Goal: Task Accomplishment & Management: Manage account settings

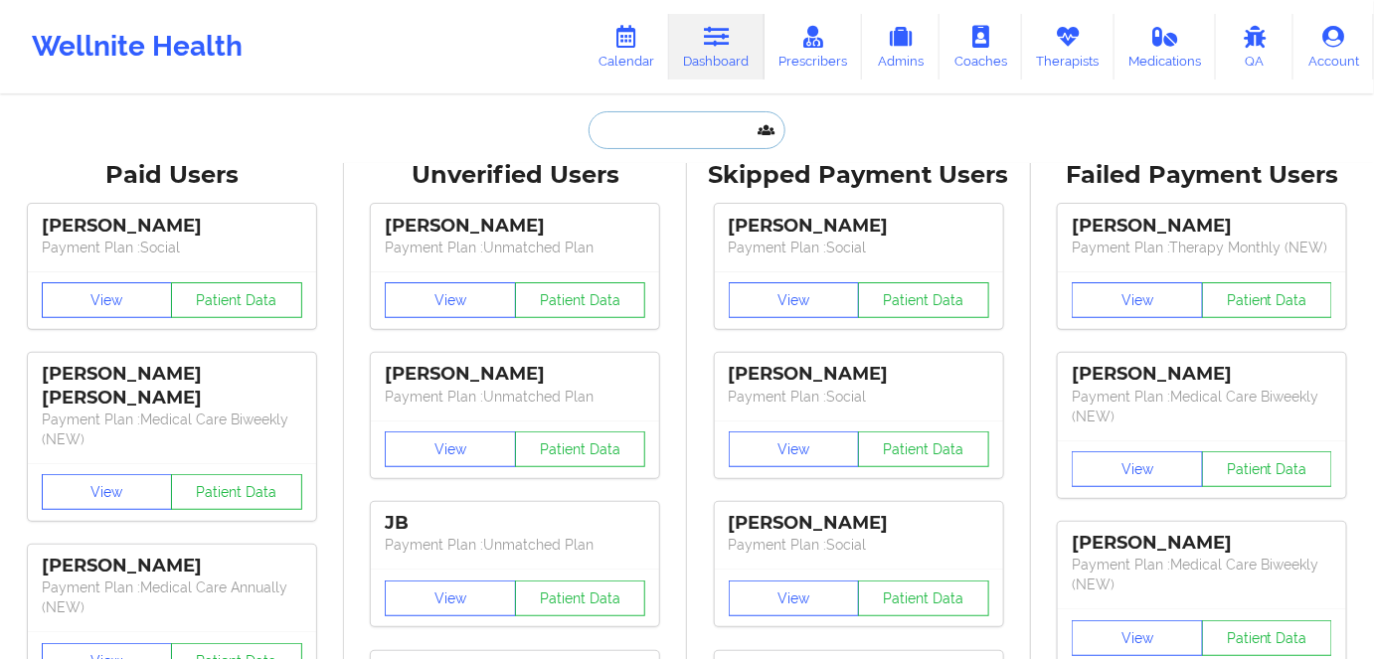
click at [628, 129] on input "text" at bounding box center [687, 130] width 197 height 38
paste input "[PERSON_NAME]"
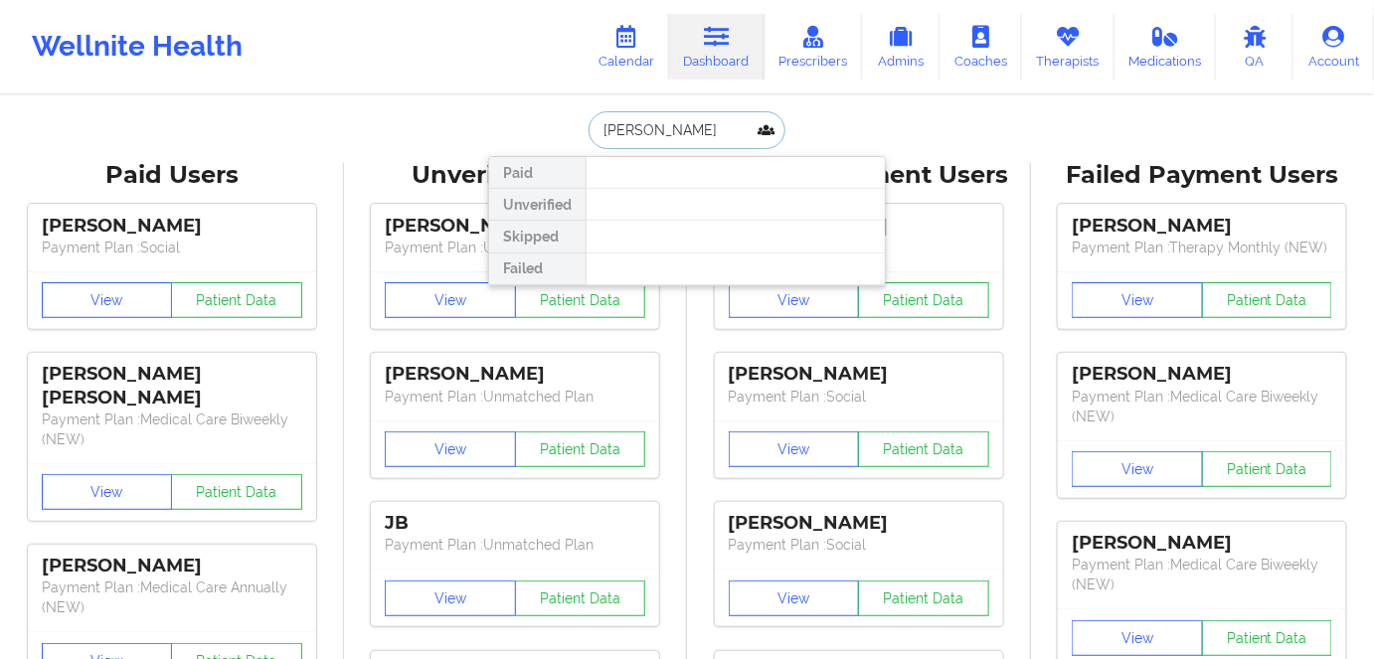
drag, startPoint x: 648, startPoint y: 124, endPoint x: 766, endPoint y: 145, distance: 119.2
click at [762, 140] on input "[PERSON_NAME]" at bounding box center [687, 130] width 197 height 38
type input "[PERSON_NAME]"
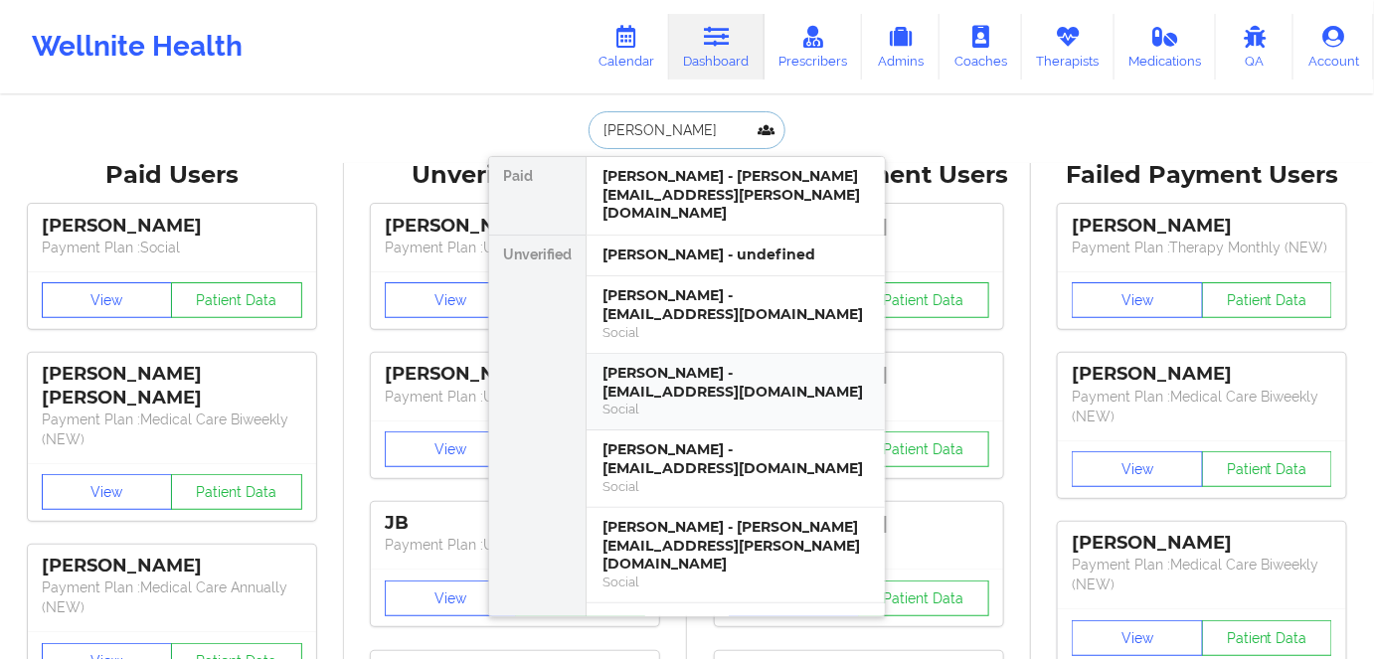
click at [681, 373] on div "[PERSON_NAME] - [EMAIL_ADDRESS][DOMAIN_NAME]" at bounding box center [736, 382] width 267 height 37
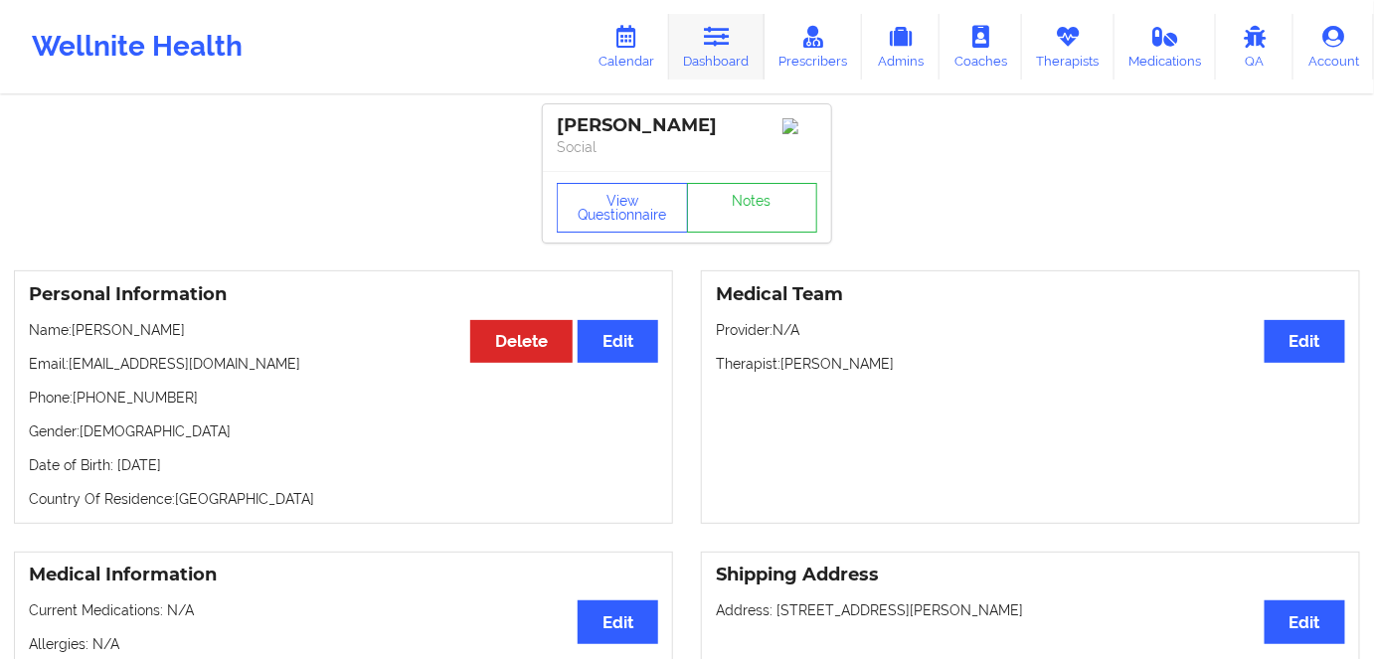
click at [726, 52] on link "Dashboard" at bounding box center [716, 47] width 95 height 66
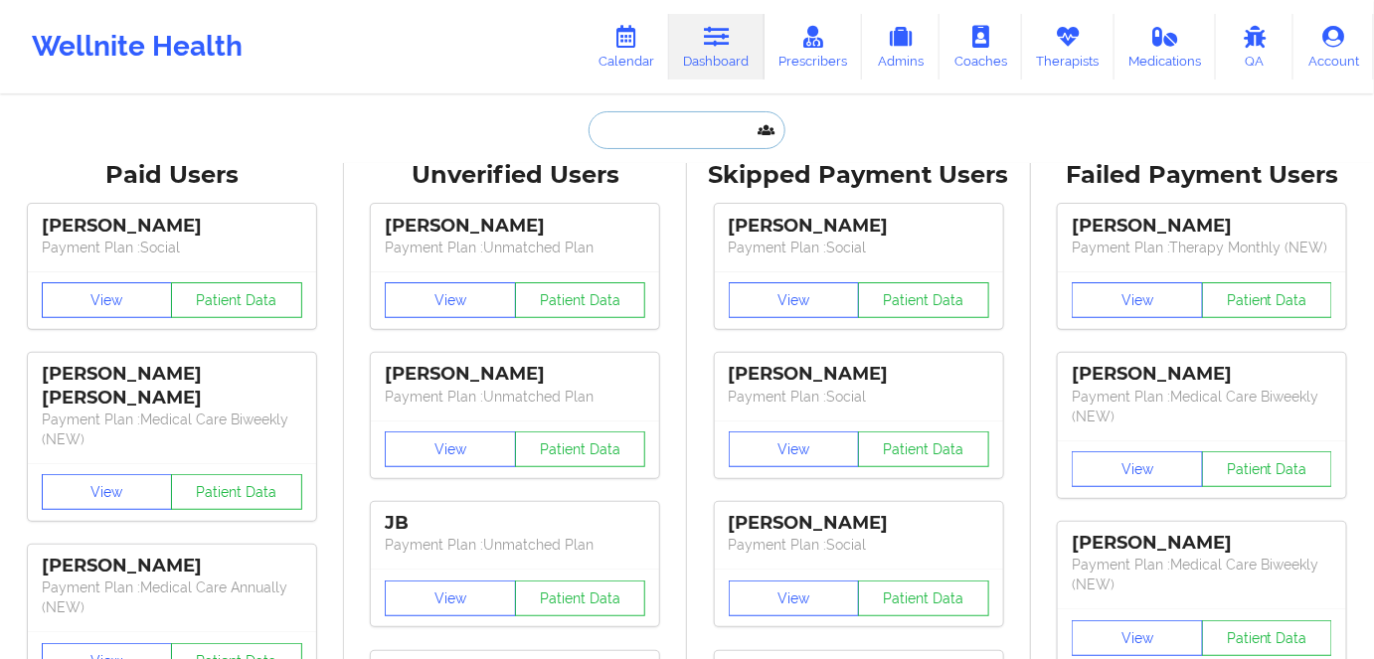
click at [640, 138] on input "text" at bounding box center [687, 130] width 197 height 38
paste input "[PERSON_NAME]"
type input "[PERSON_NAME]"
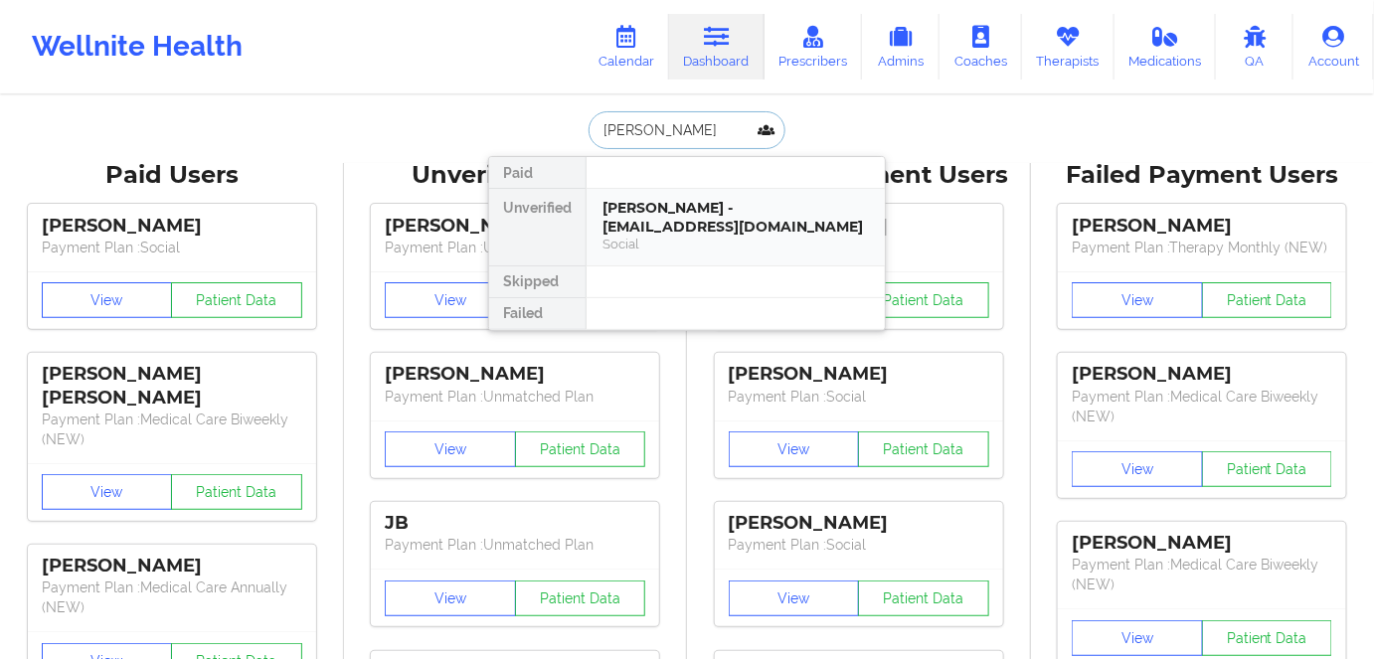
click at [631, 203] on div "[PERSON_NAME] - [EMAIL_ADDRESS][DOMAIN_NAME]" at bounding box center [736, 217] width 267 height 37
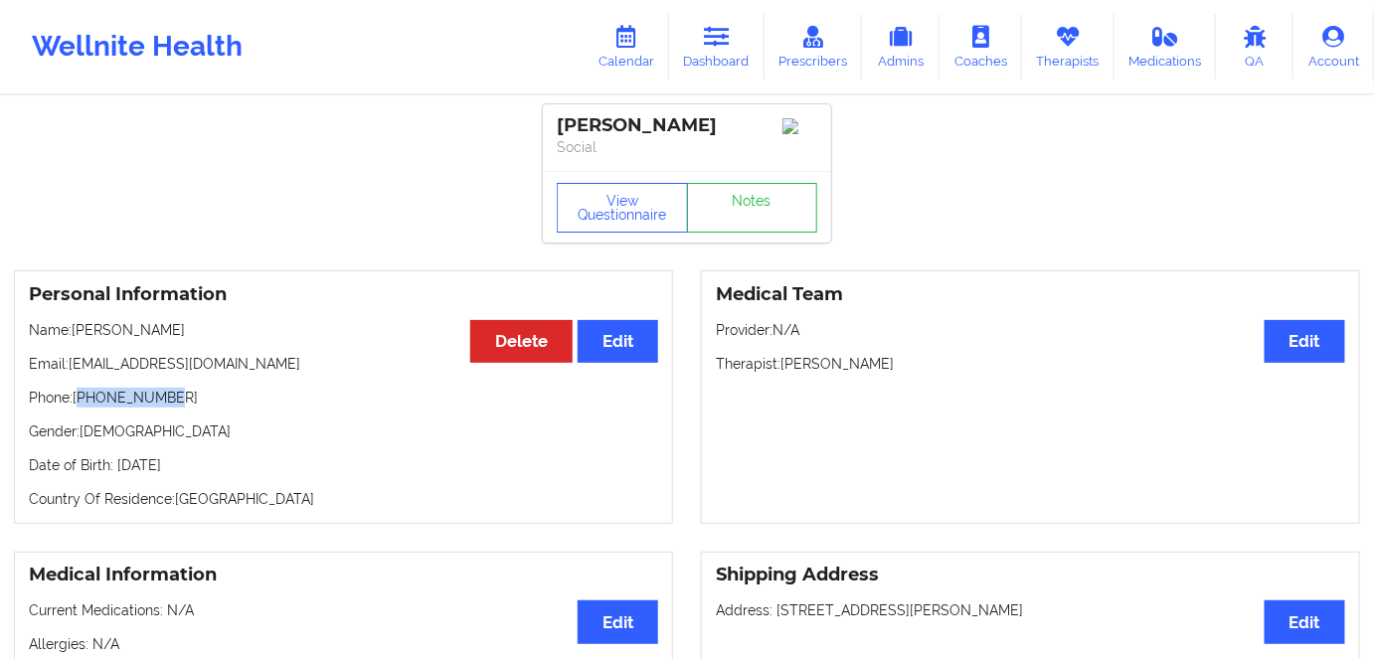
drag, startPoint x: 179, startPoint y: 401, endPoint x: 81, endPoint y: 405, distance: 98.5
click at [81, 405] on p "Phone: [PHONE_NUMBER]" at bounding box center [343, 398] width 629 height 20
copy p "18456416063"
click at [718, 54] on link "Dashboard" at bounding box center [716, 47] width 95 height 66
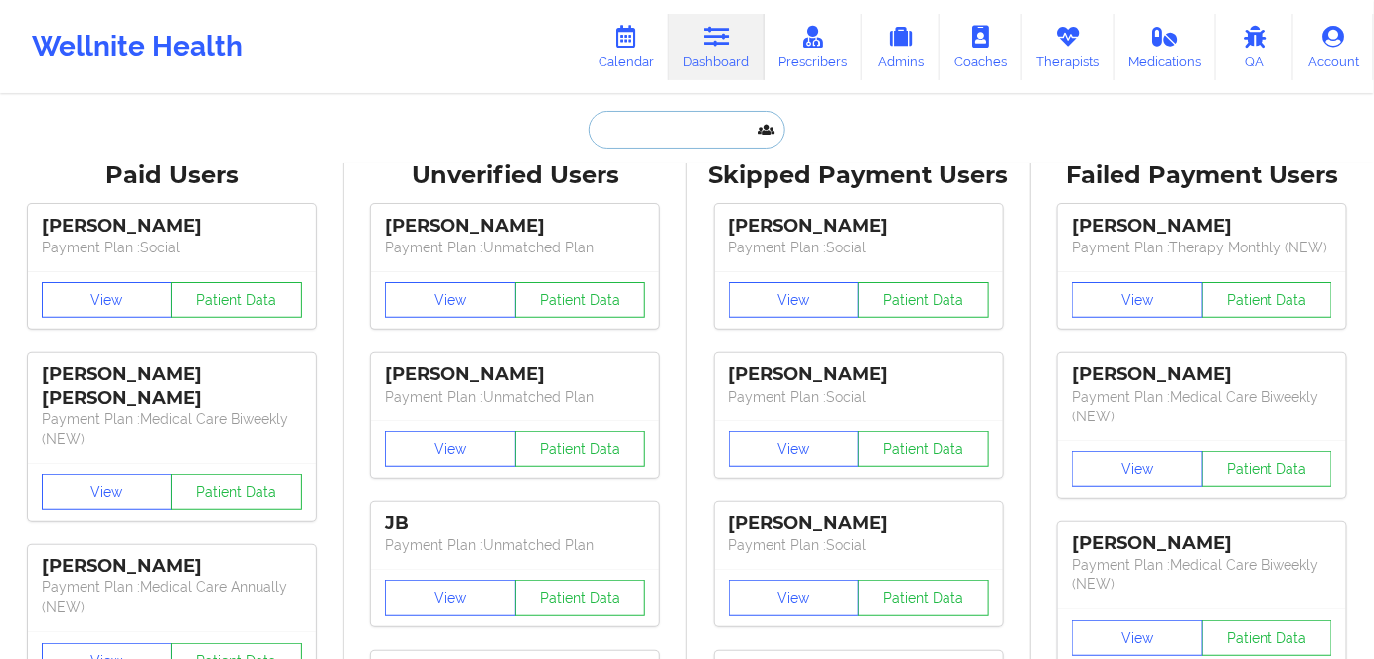
click at [674, 125] on input "text" at bounding box center [687, 130] width 197 height 38
paste input "[PERSON_NAME]"
type input "[PERSON_NAME]"
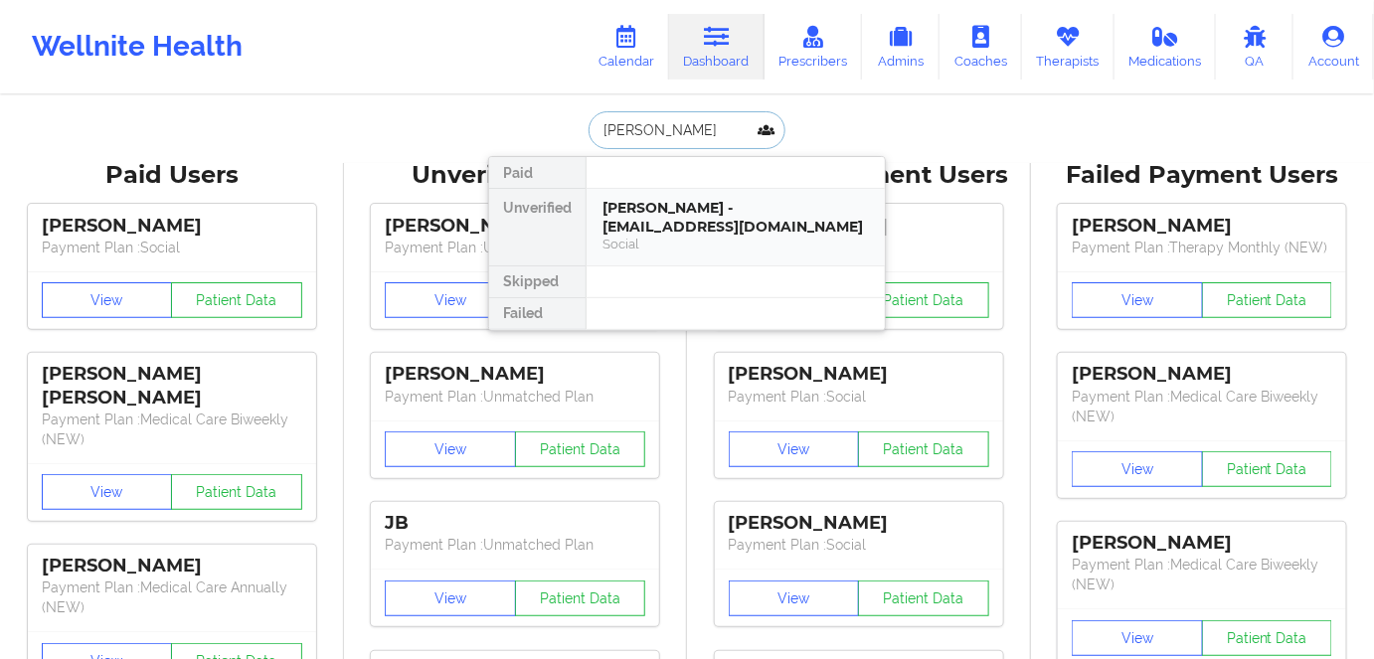
click at [658, 222] on div "[PERSON_NAME] - [EMAIL_ADDRESS][DOMAIN_NAME]" at bounding box center [736, 217] width 267 height 37
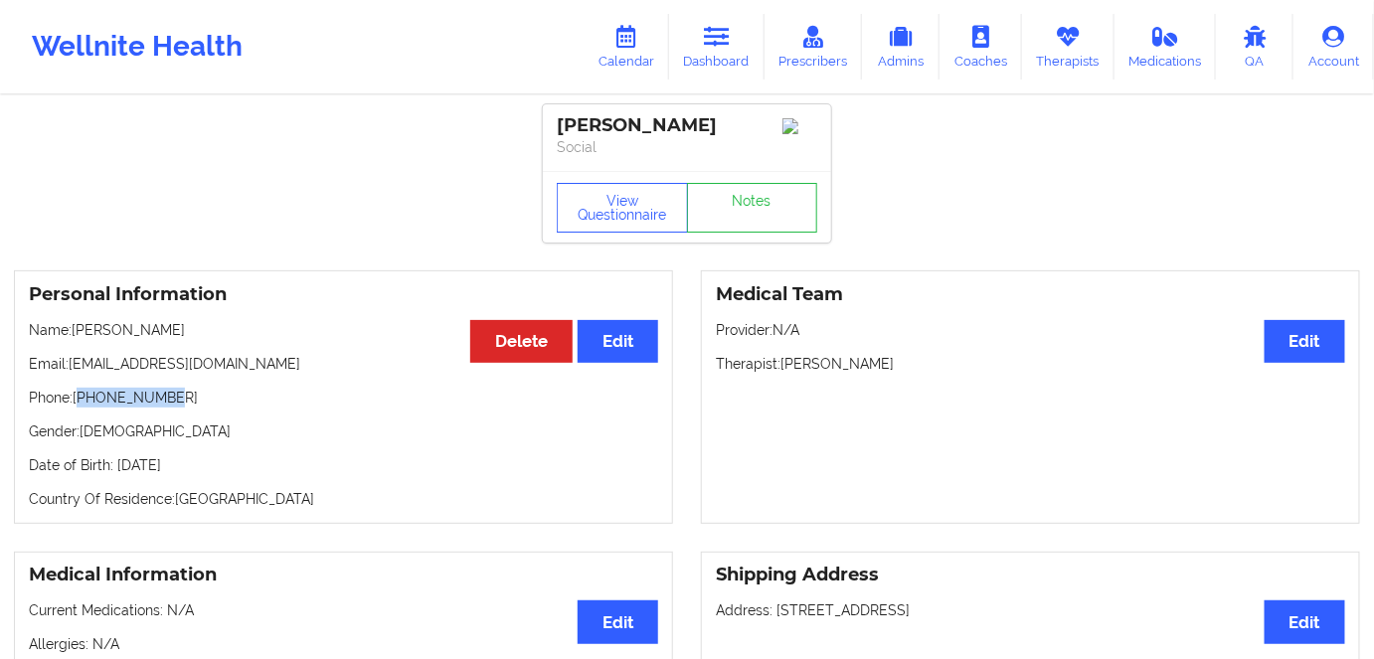
drag, startPoint x: 124, startPoint y: 401, endPoint x: 84, endPoint y: 406, distance: 41.1
click at [84, 406] on p "Phone: [PHONE_NUMBER]" at bounding box center [343, 398] width 629 height 20
copy p "18086461675"
click at [737, 43] on link "Dashboard" at bounding box center [716, 47] width 95 height 66
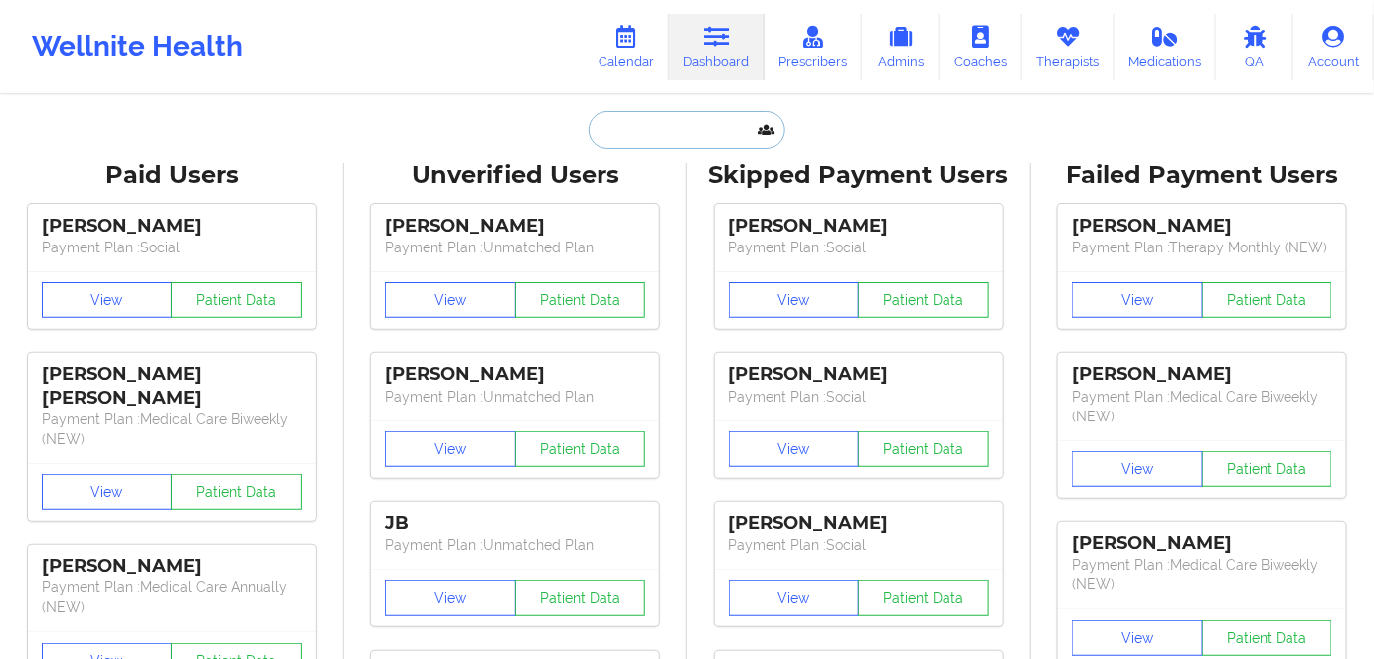
click at [660, 129] on input "text" at bounding box center [687, 130] width 197 height 38
paste input "[PERSON_NAME]"
type input "[PERSON_NAME]"
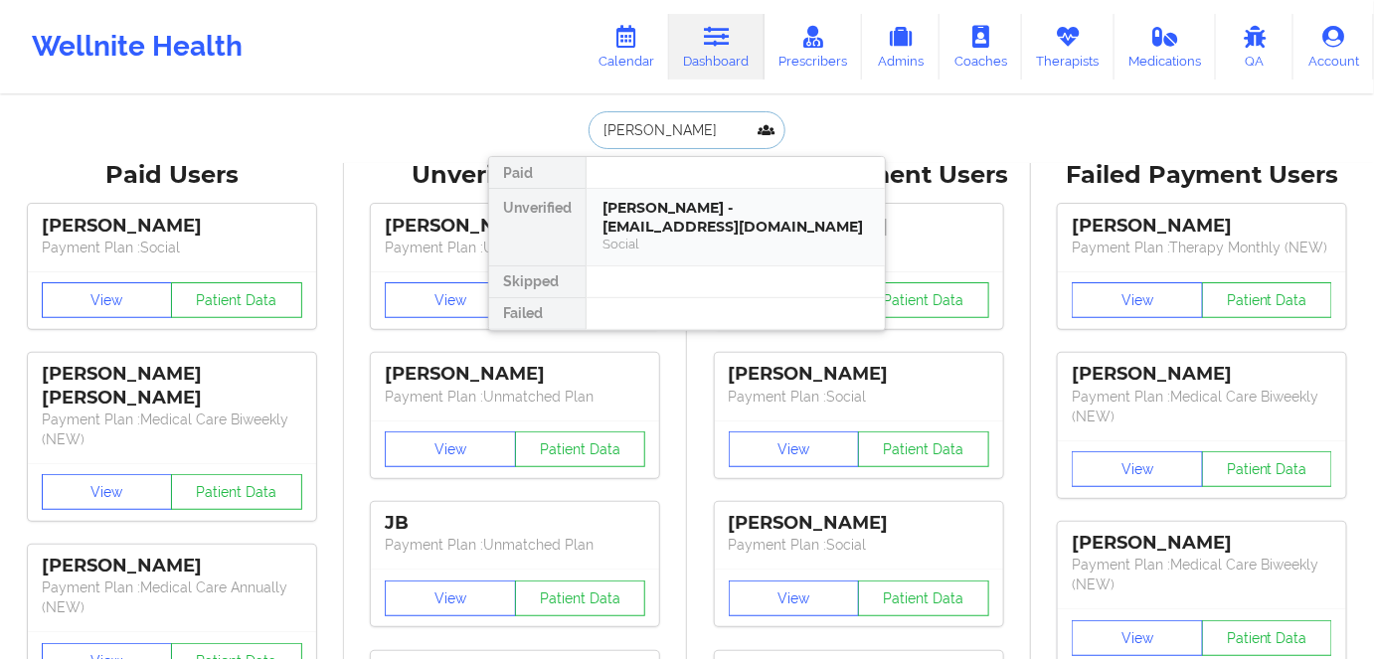
click at [626, 229] on div "[PERSON_NAME] - [EMAIL_ADDRESS][DOMAIN_NAME]" at bounding box center [736, 217] width 267 height 37
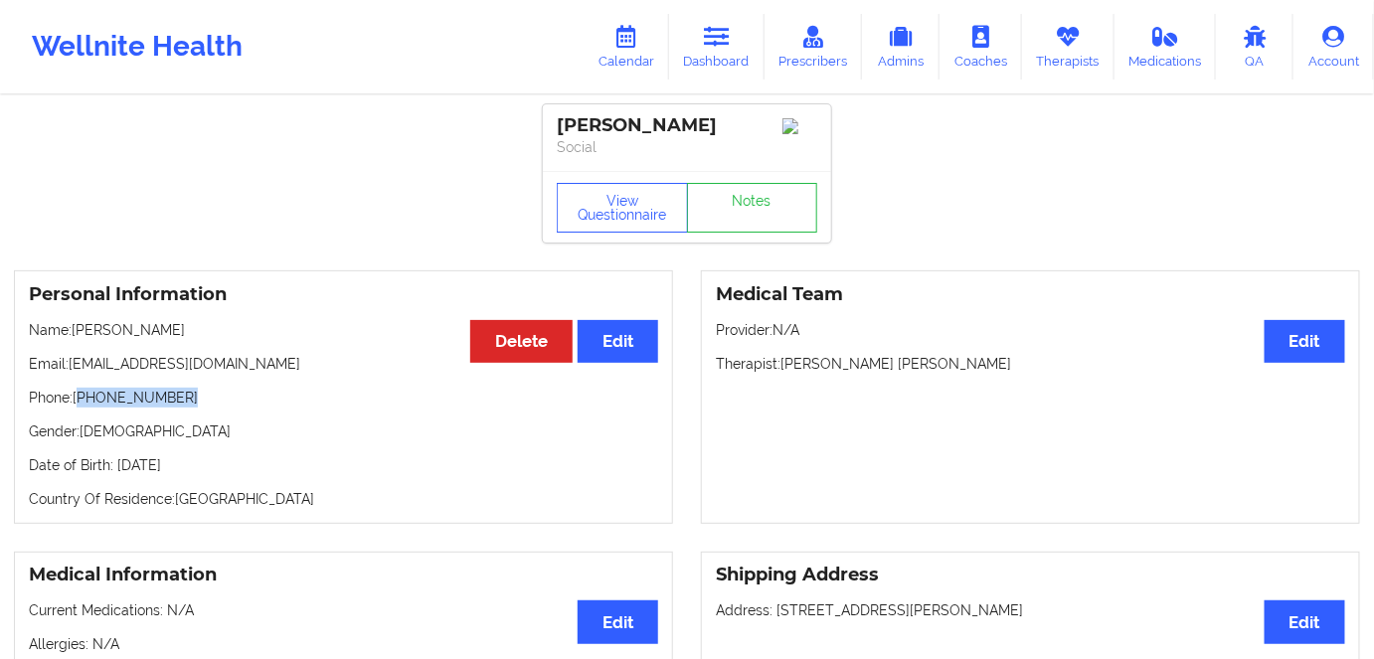
drag, startPoint x: 188, startPoint y: 404, endPoint x: 82, endPoint y: 402, distance: 106.4
click at [82, 402] on p "Phone: [PHONE_NUMBER]" at bounding box center [343, 398] width 629 height 20
copy p "[PHONE_NUMBER]"
click at [716, 48] on icon at bounding box center [717, 37] width 26 height 22
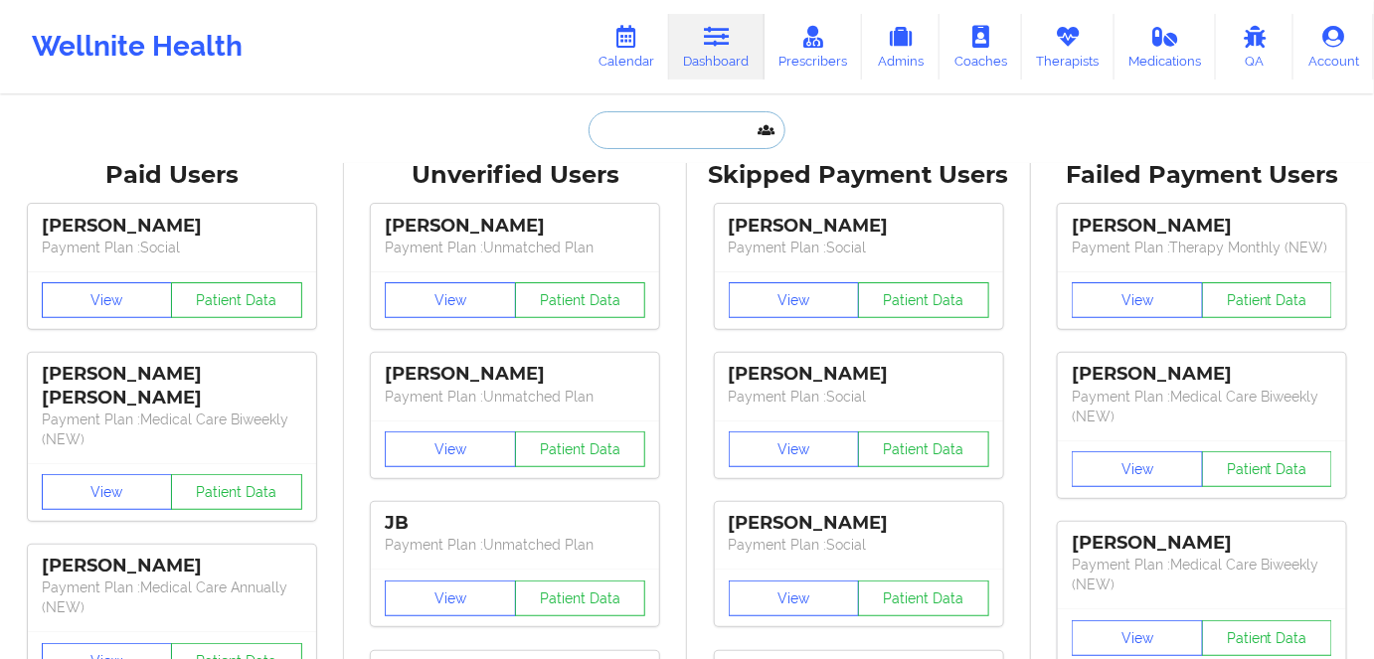
click at [645, 143] on input "text" at bounding box center [687, 130] width 197 height 38
paste input "[PERSON_NAME]"
type input "[PERSON_NAME]"
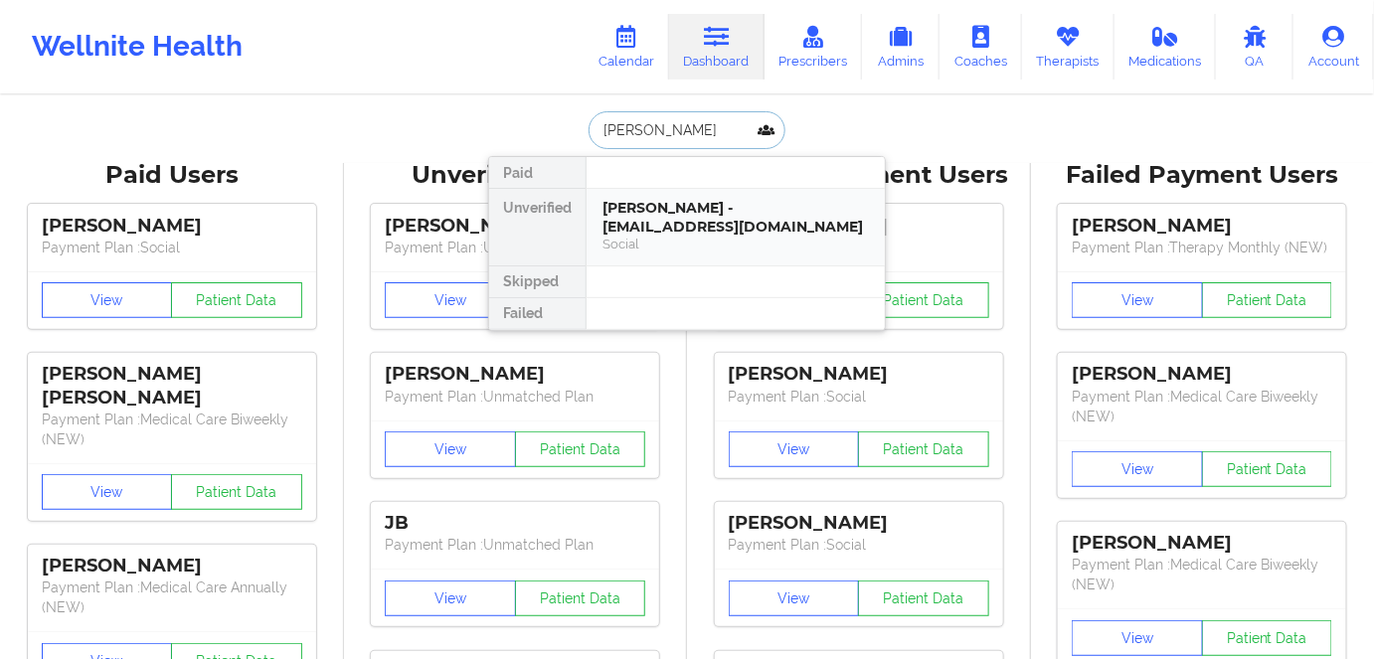
click at [633, 225] on div "[PERSON_NAME] - [EMAIL_ADDRESS][DOMAIN_NAME]" at bounding box center [736, 217] width 267 height 37
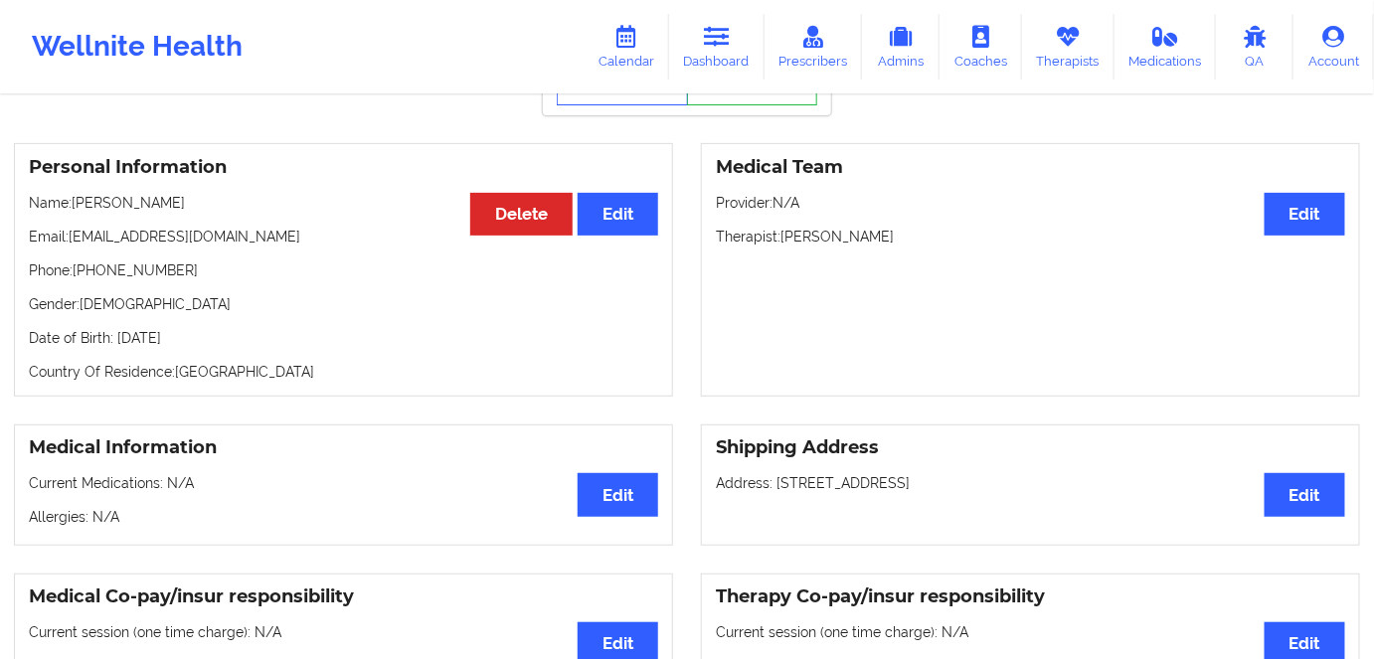
scroll to position [124, 0]
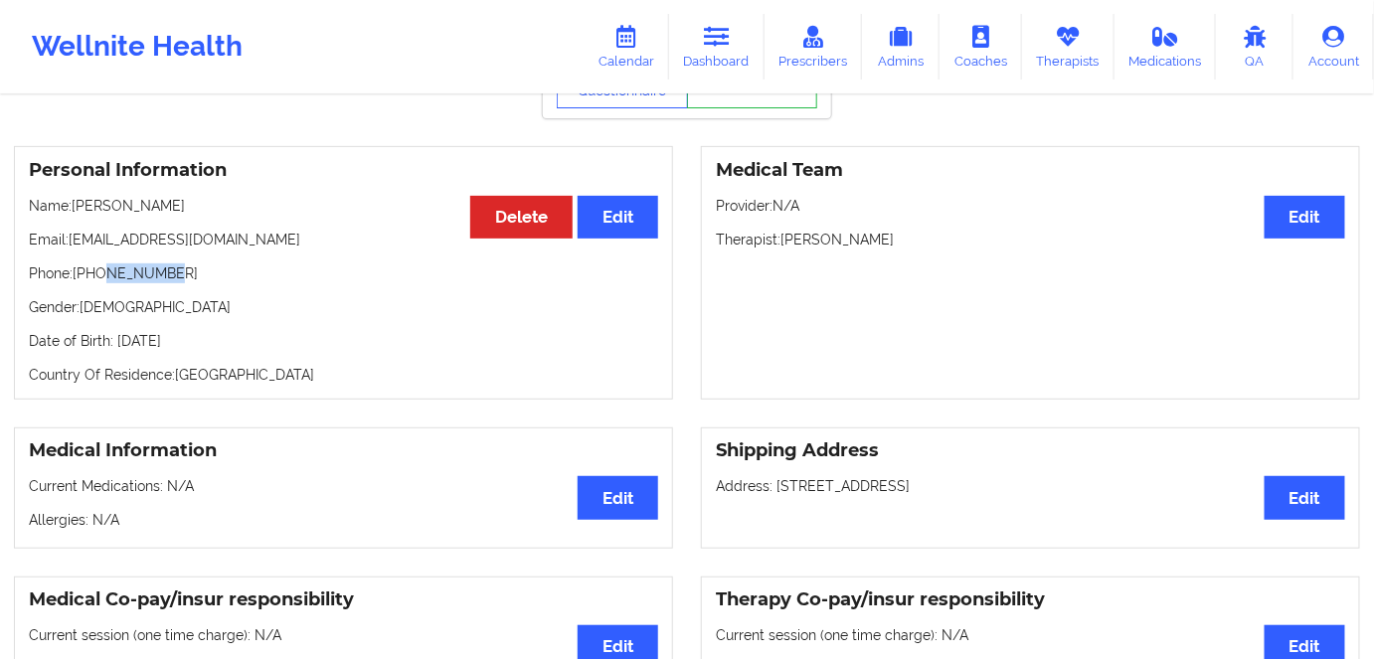
drag, startPoint x: 164, startPoint y: 277, endPoint x: 103, endPoint y: 277, distance: 60.7
click at [103, 277] on p "Phone: [PHONE_NUMBER]" at bounding box center [343, 274] width 629 height 20
click at [158, 300] on div "Personal Information Edit Delete Name: [PERSON_NAME] Email: [EMAIL_ADDRESS][DOM…" at bounding box center [343, 273] width 659 height 254
drag, startPoint x: 183, startPoint y: 276, endPoint x: 83, endPoint y: 276, distance: 100.4
click at [83, 276] on p "Phone: [PHONE_NUMBER]" at bounding box center [343, 274] width 629 height 20
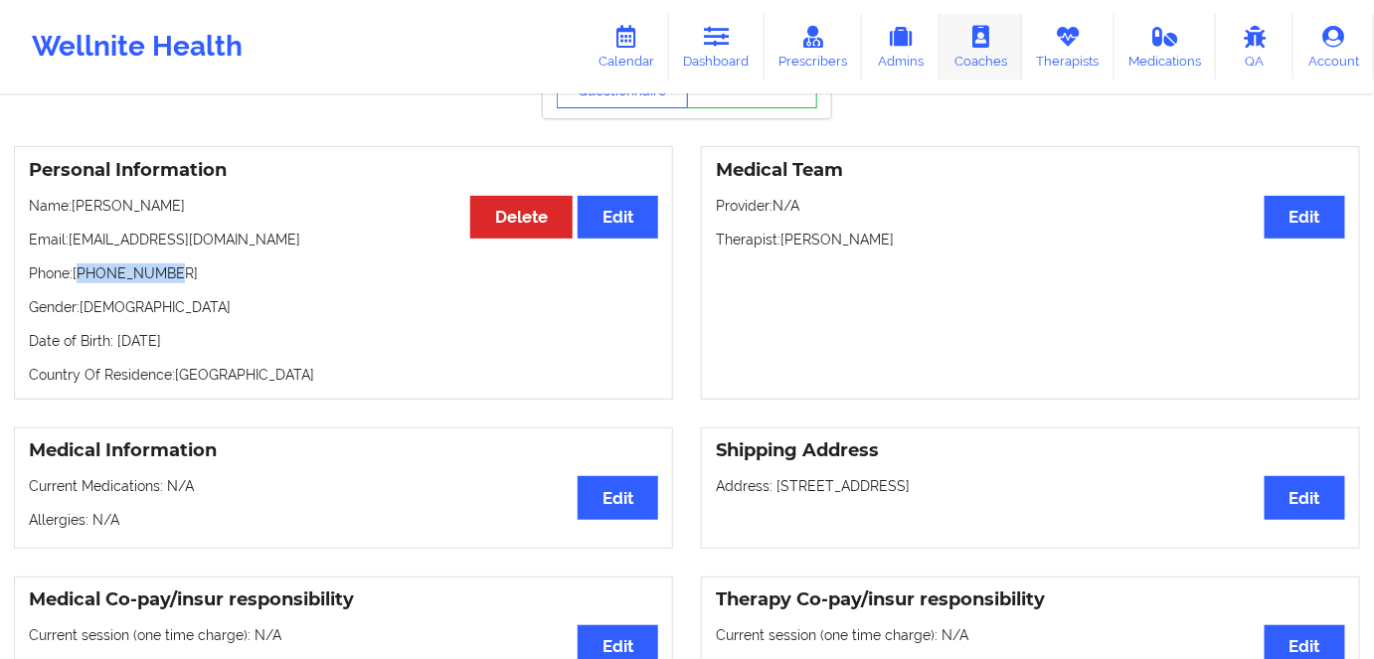
copy p "18048740863"
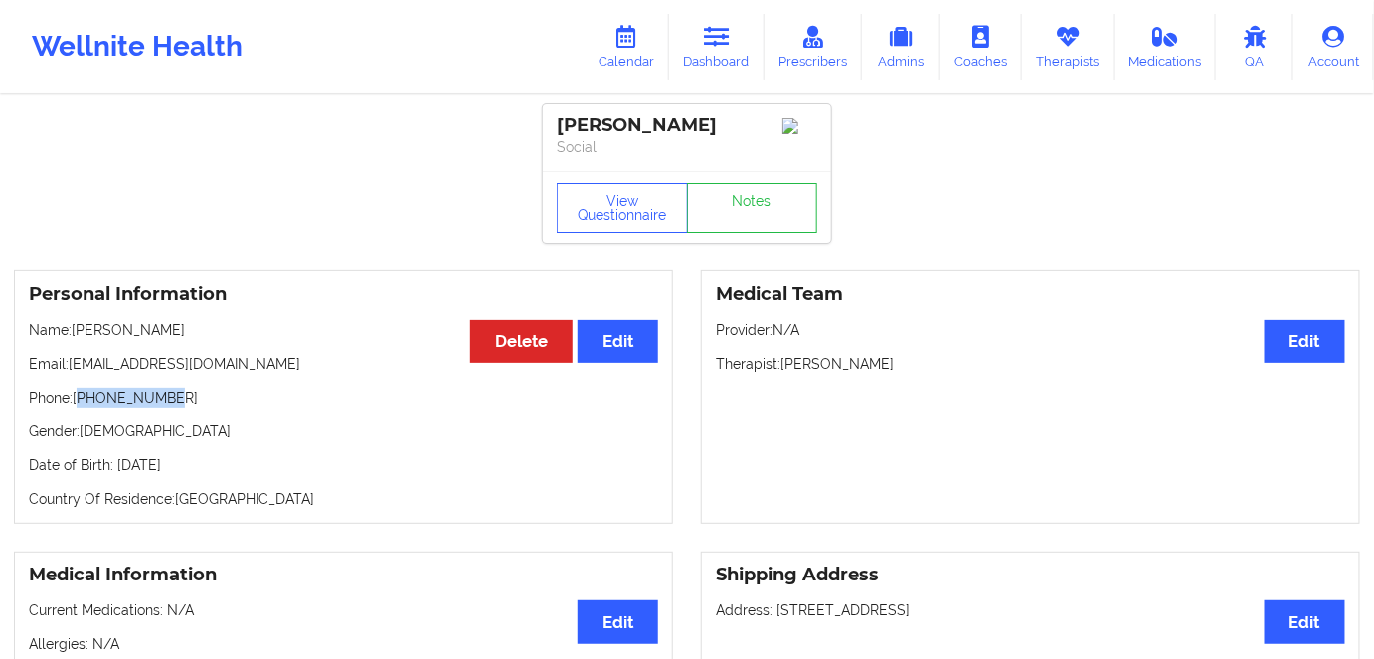
scroll to position [0, 0]
click at [724, 45] on icon at bounding box center [717, 37] width 26 height 22
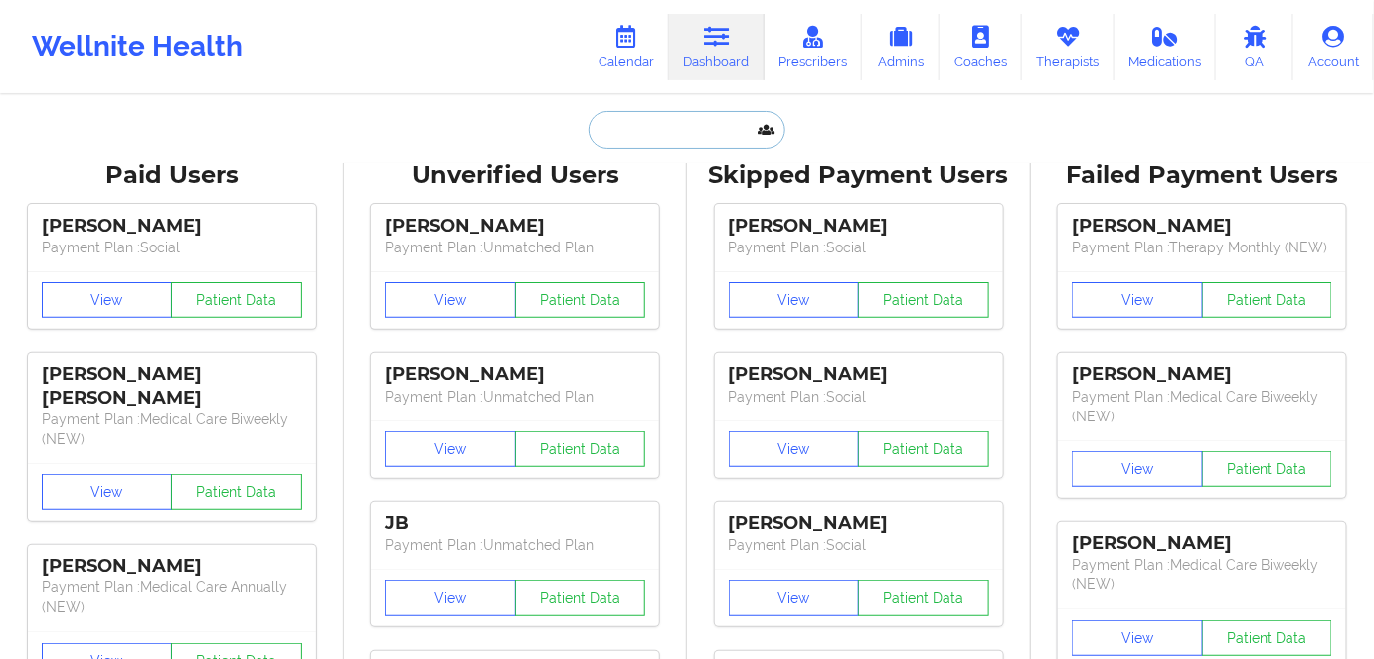
click at [664, 141] on input "text" at bounding box center [687, 130] width 197 height 38
paste input "[PERSON_NAME]"
type input "[PERSON_NAME]"
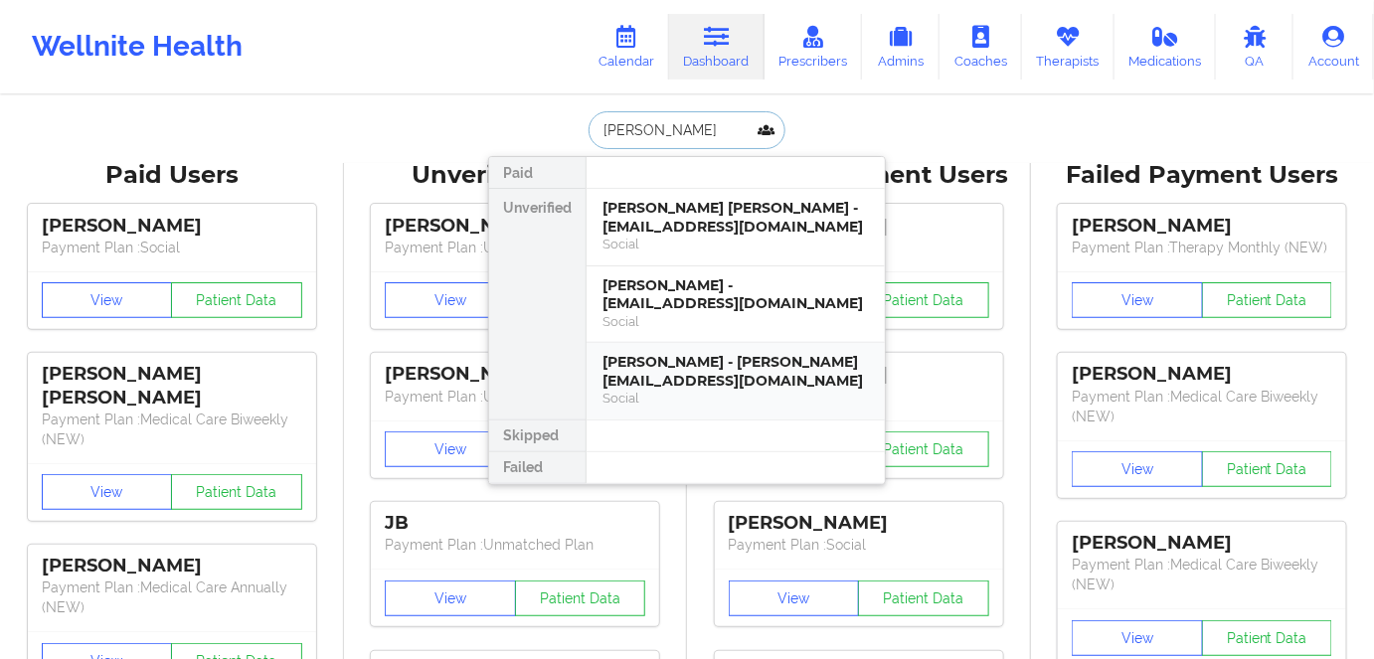
click at [660, 373] on div "[PERSON_NAME] - [PERSON_NAME][EMAIL_ADDRESS][DOMAIN_NAME]" at bounding box center [736, 371] width 267 height 37
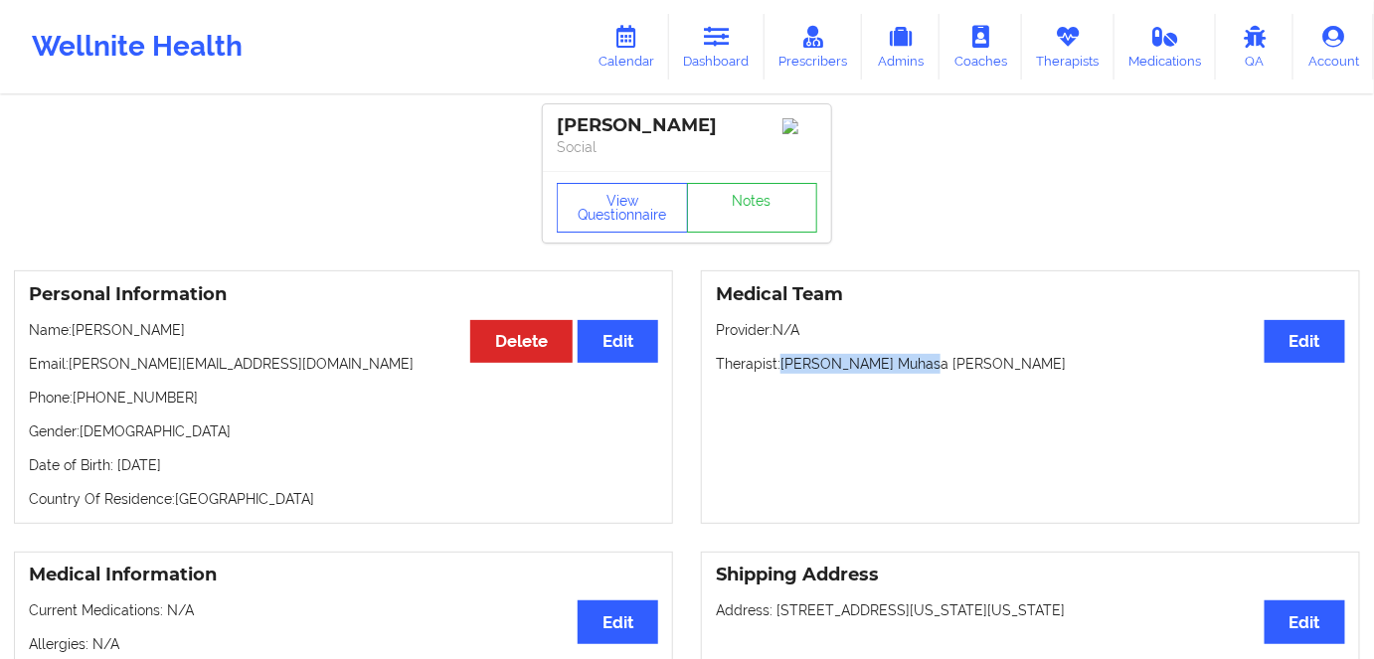
drag, startPoint x: 944, startPoint y: 371, endPoint x: 784, endPoint y: 372, distance: 160.1
click at [784, 372] on p "Therapist: [PERSON_NAME] Muhasa [PERSON_NAME]" at bounding box center [1030, 364] width 629 height 20
copy p "[PERSON_NAME] Muhasa [PERSON_NAME]"
click at [716, 43] on icon at bounding box center [717, 37] width 26 height 22
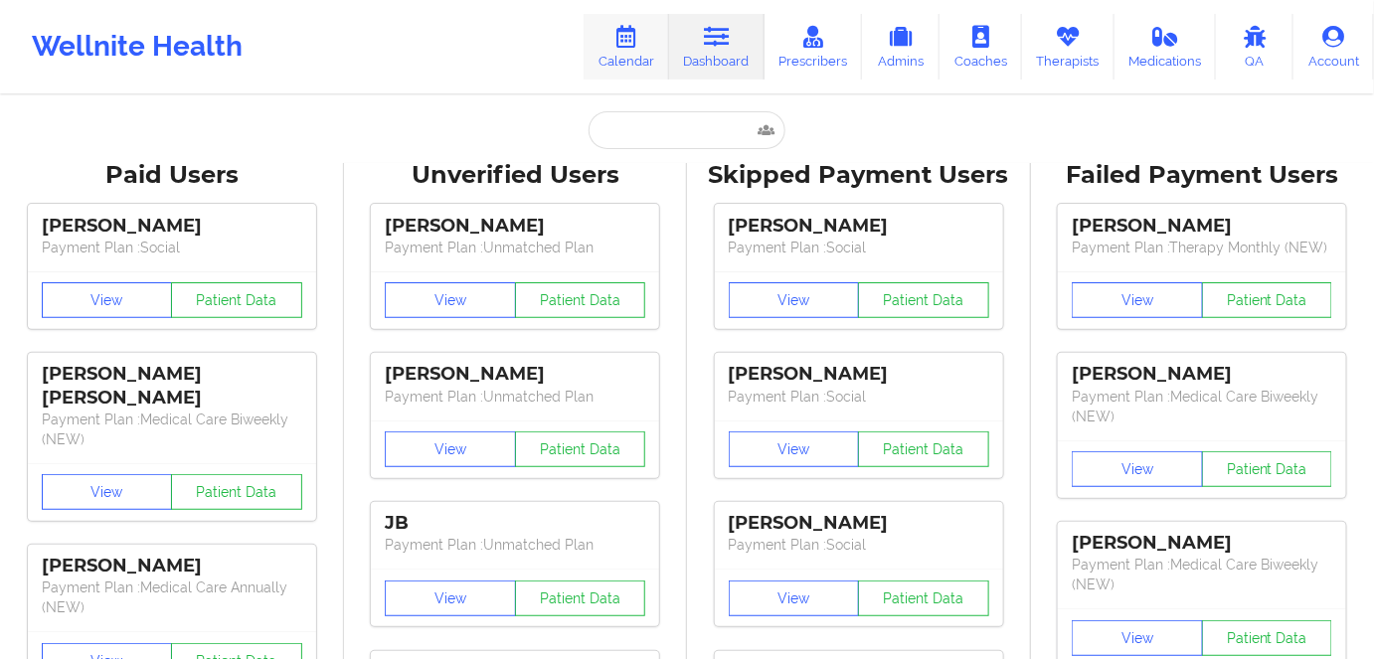
click at [625, 54] on link "Calendar" at bounding box center [627, 47] width 86 height 66
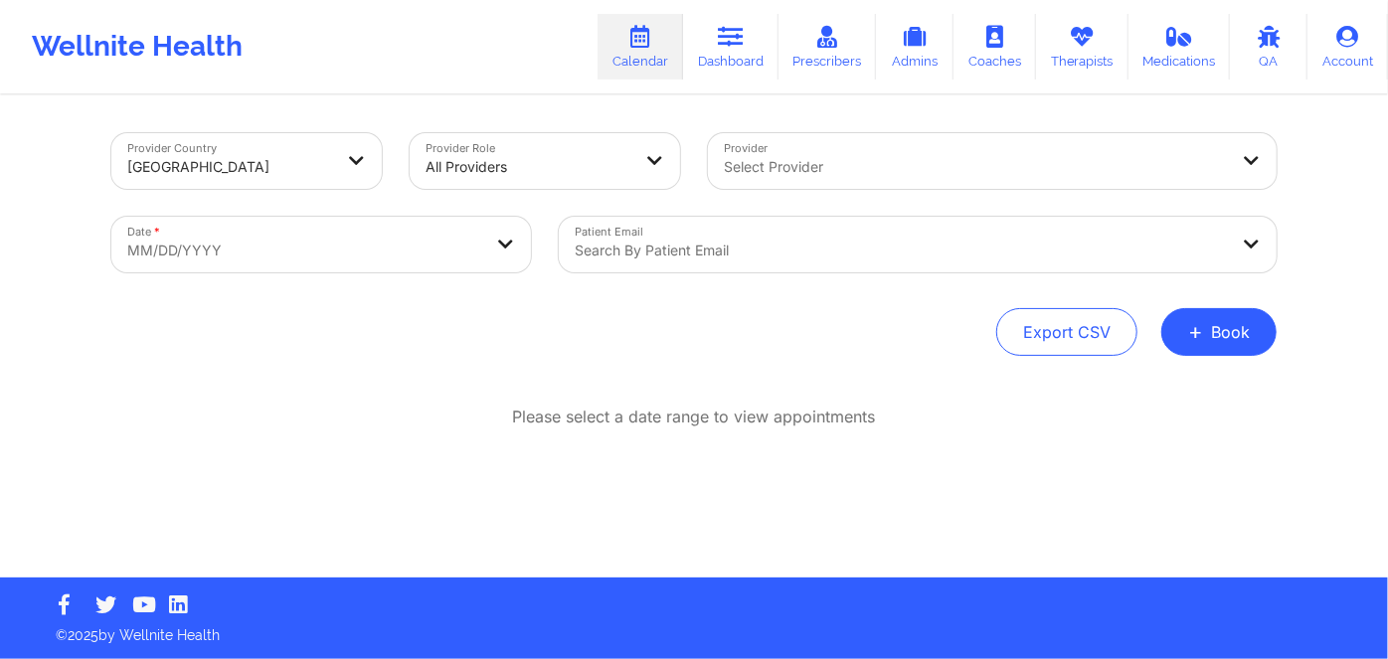
click at [795, 178] on div at bounding box center [975, 167] width 503 height 24
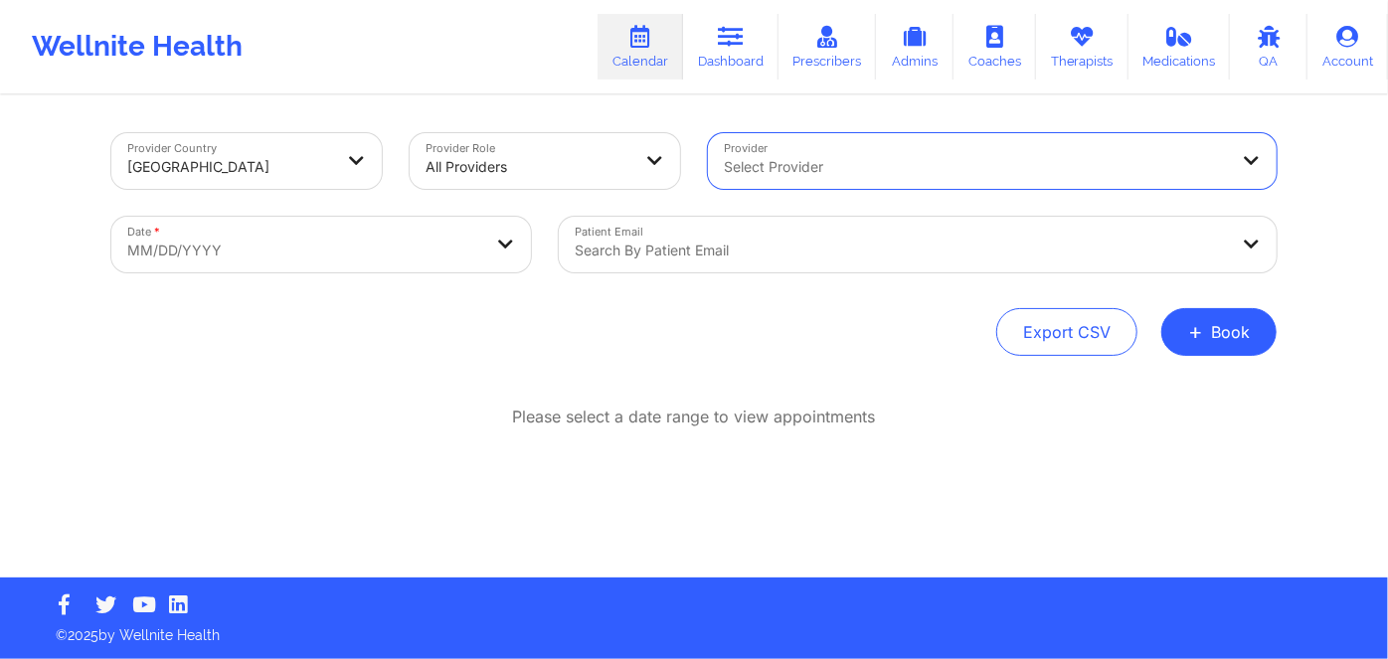
click at [792, 165] on div at bounding box center [975, 167] width 503 height 24
paste input "[PERSON_NAME] Muhasa [PERSON_NAME]"
type input "[PERSON_NAME] Muhasa [PERSON_NAME]"
click at [873, 166] on div at bounding box center [975, 167] width 503 height 24
click at [848, 171] on div at bounding box center [975, 167] width 503 height 24
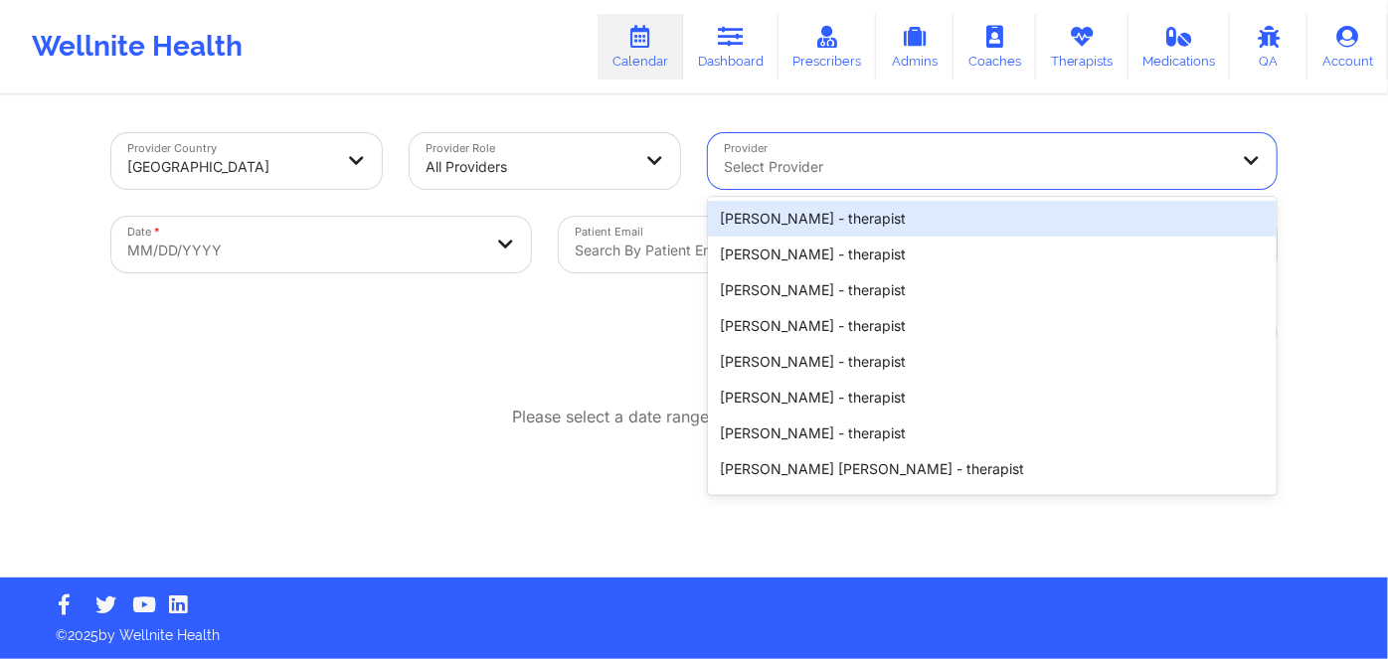
paste input "[PERSON_NAME] Muhasa [PERSON_NAME]"
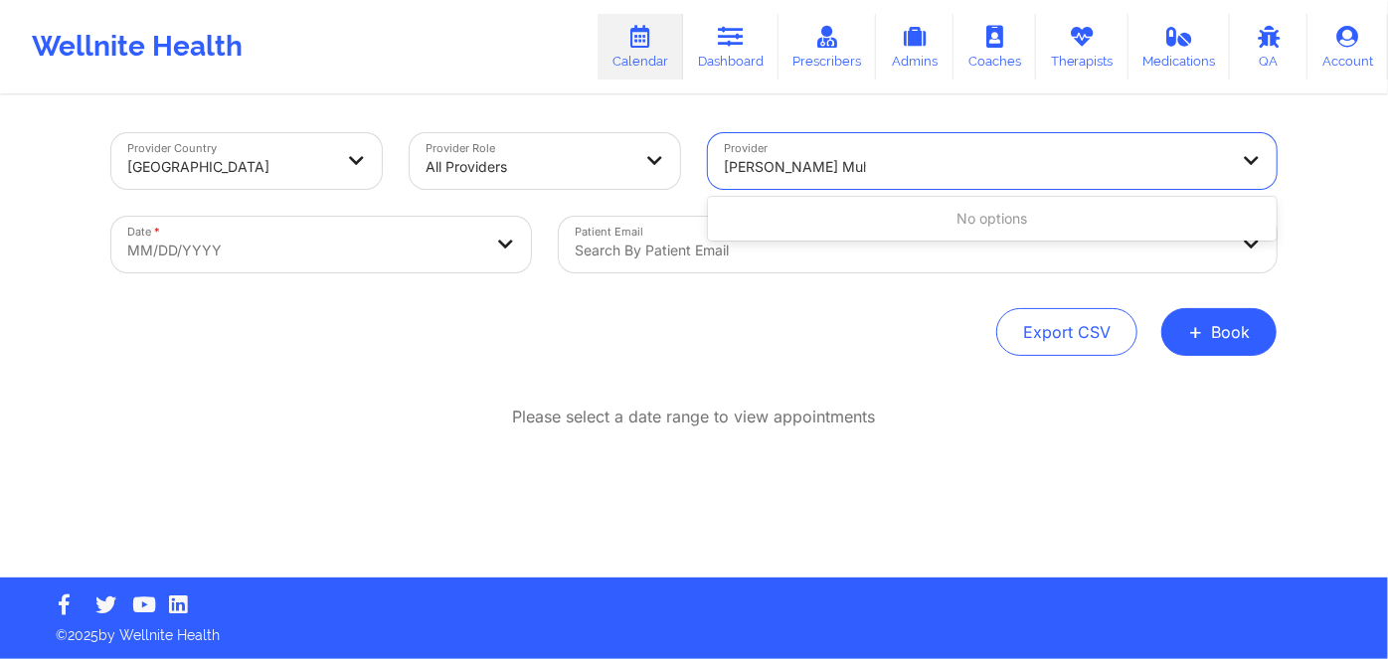
type input "[PERSON_NAME] Muhasa [PERSON_NAME]"
click at [803, 162] on div at bounding box center [975, 167] width 503 height 24
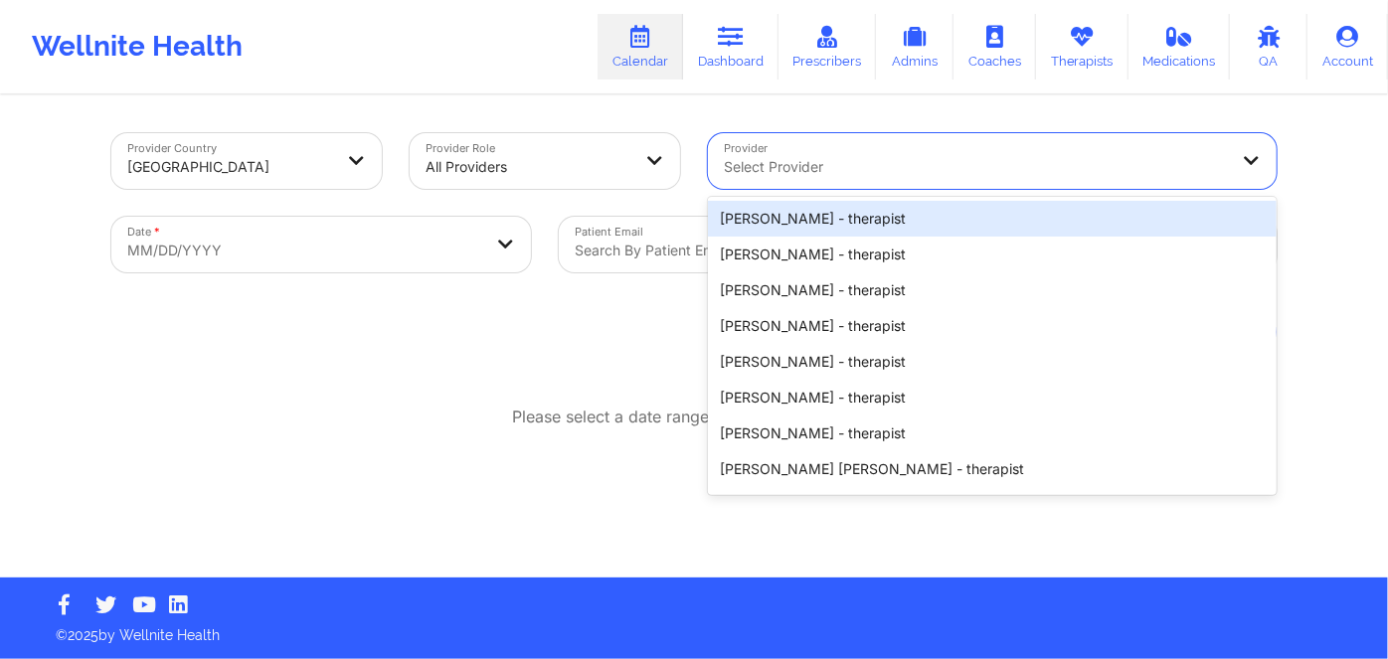
paste input "[PERSON_NAME]"
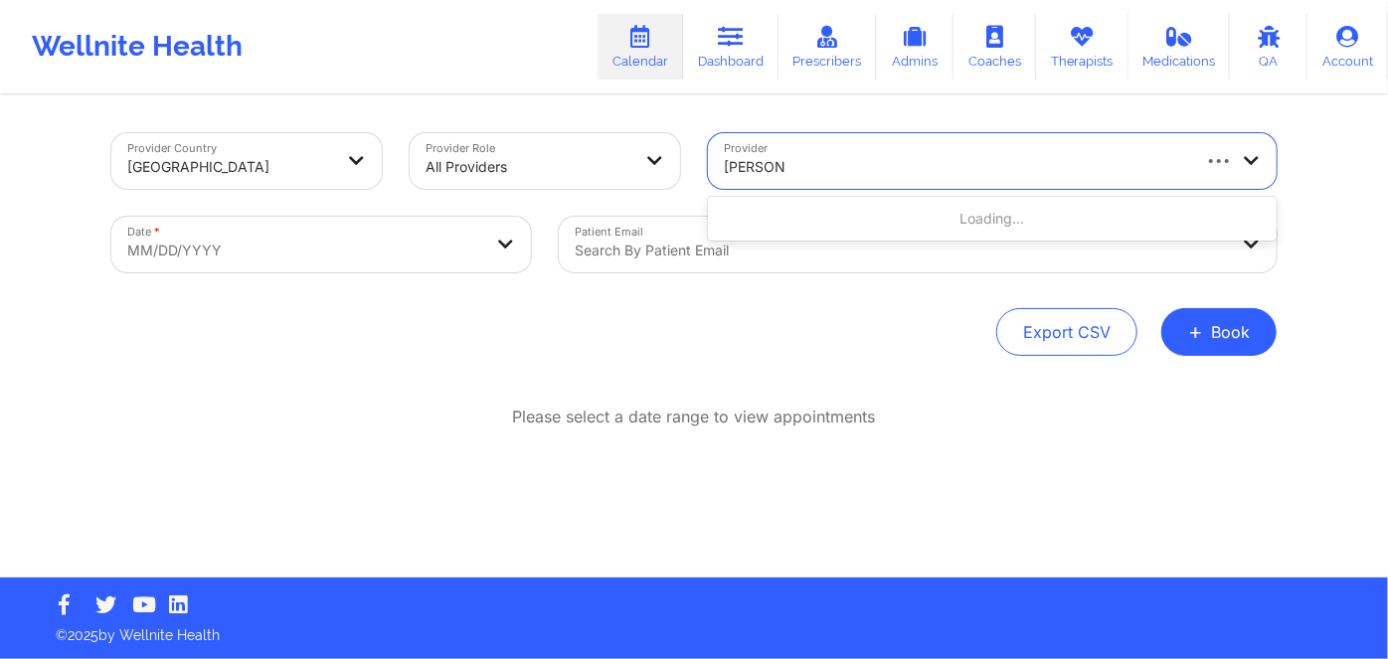
type input "[PERSON_NAME] [PERSON_NAME]"
drag, startPoint x: 828, startPoint y: 162, endPoint x: 635, endPoint y: 149, distance: 193.4
click at [636, 157] on div "Provider Country [GEOGRAPHIC_DATA] Provider Role All Providers Provider Select …" at bounding box center [693, 202] width 1193 height 167
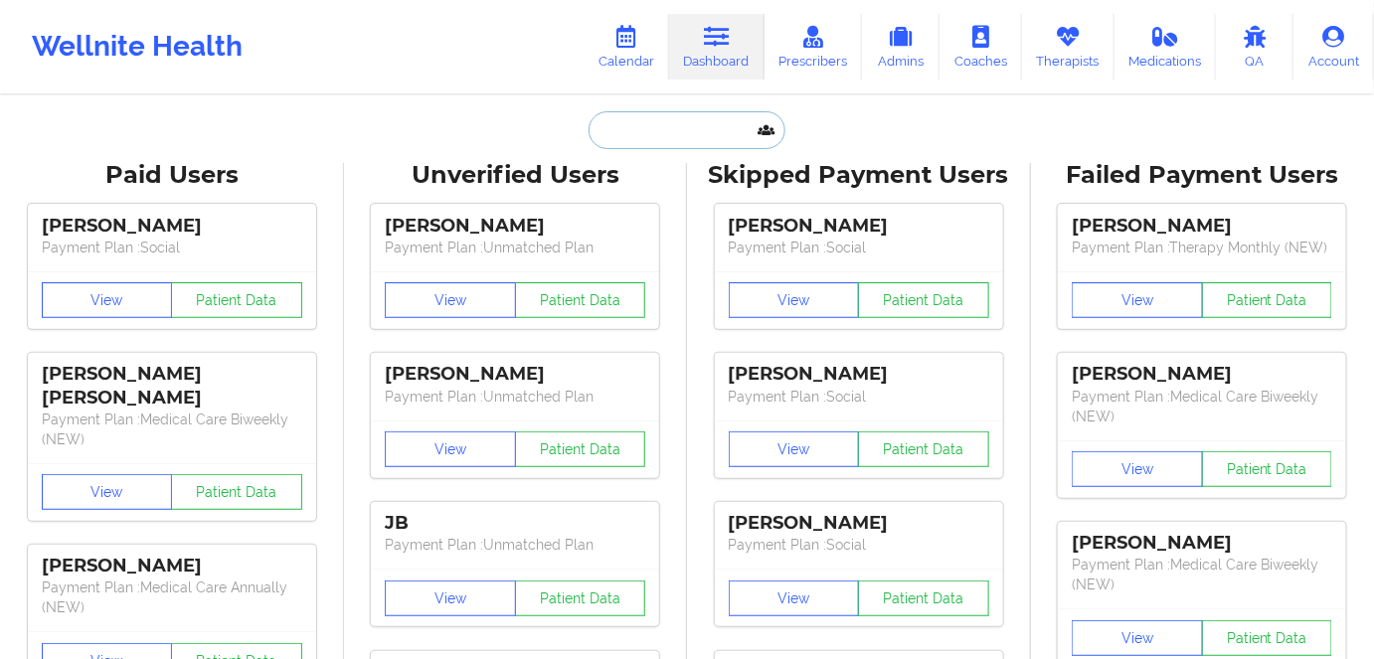
click at [648, 135] on input "text" at bounding box center [687, 130] width 197 height 38
paste input "[PERSON_NAME]"
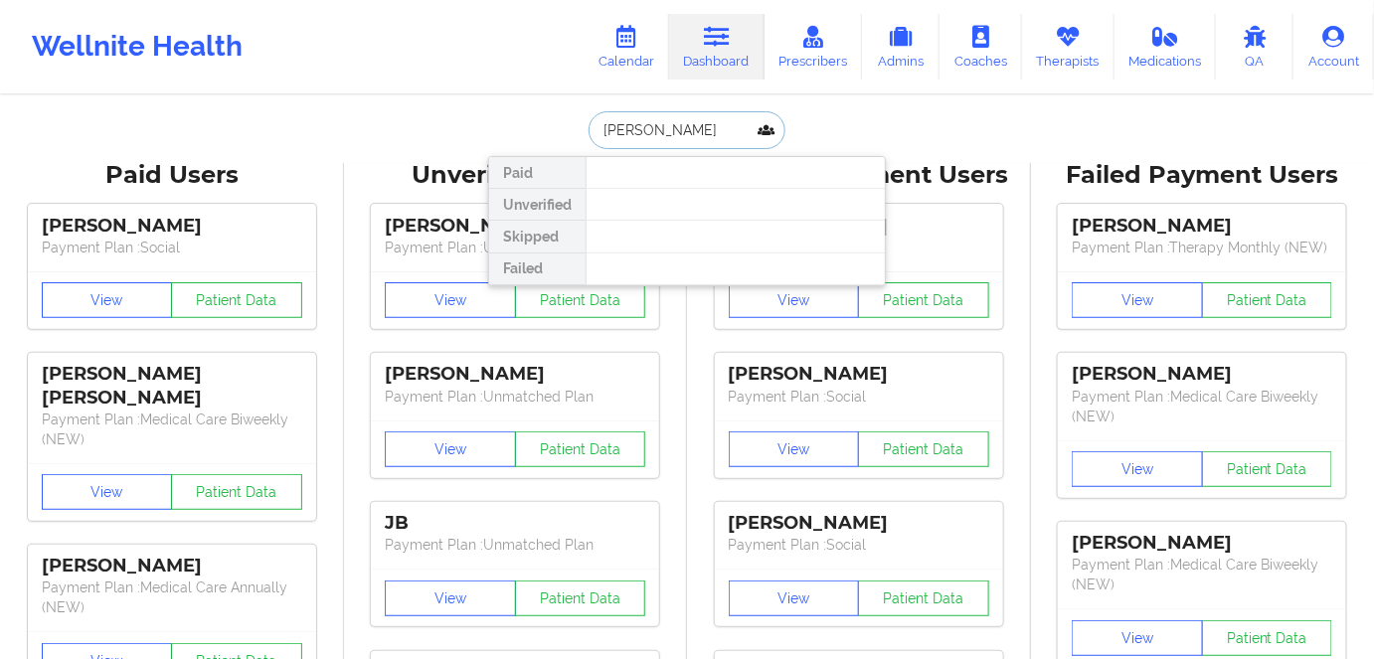
type input "[PERSON_NAME]"
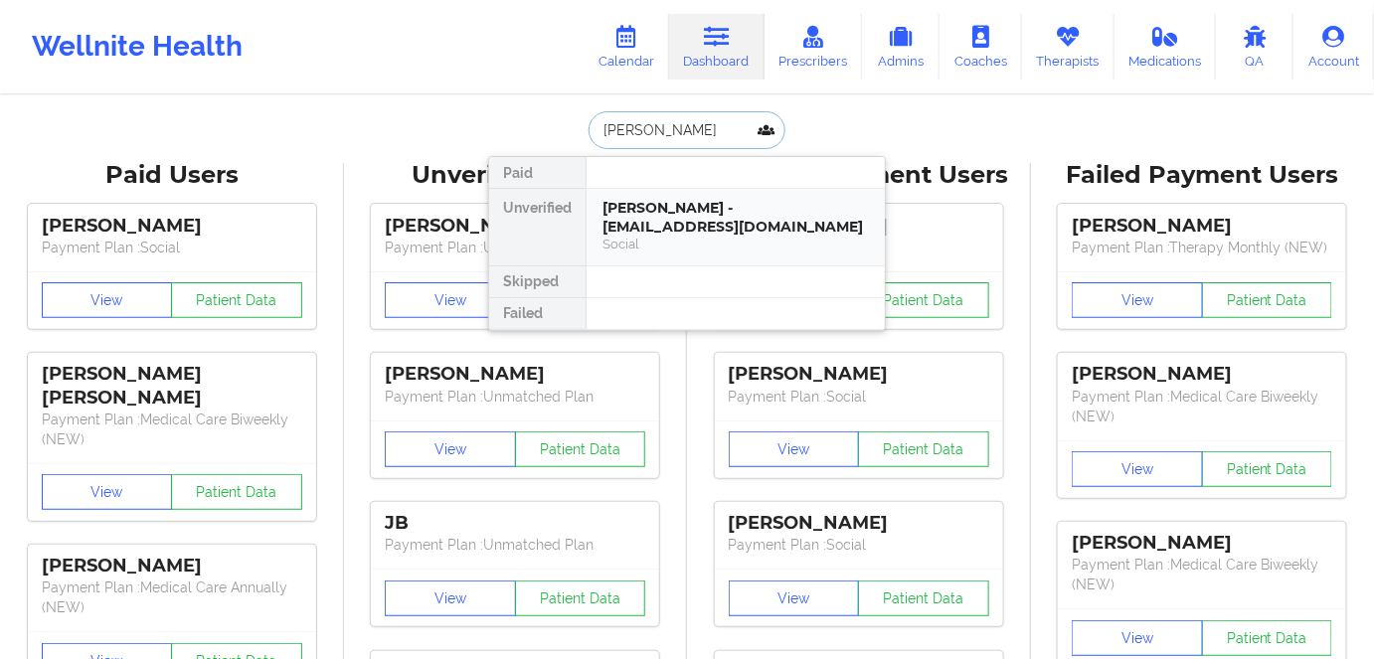
click at [668, 223] on div "[PERSON_NAME] - [EMAIL_ADDRESS][DOMAIN_NAME]" at bounding box center [736, 217] width 267 height 37
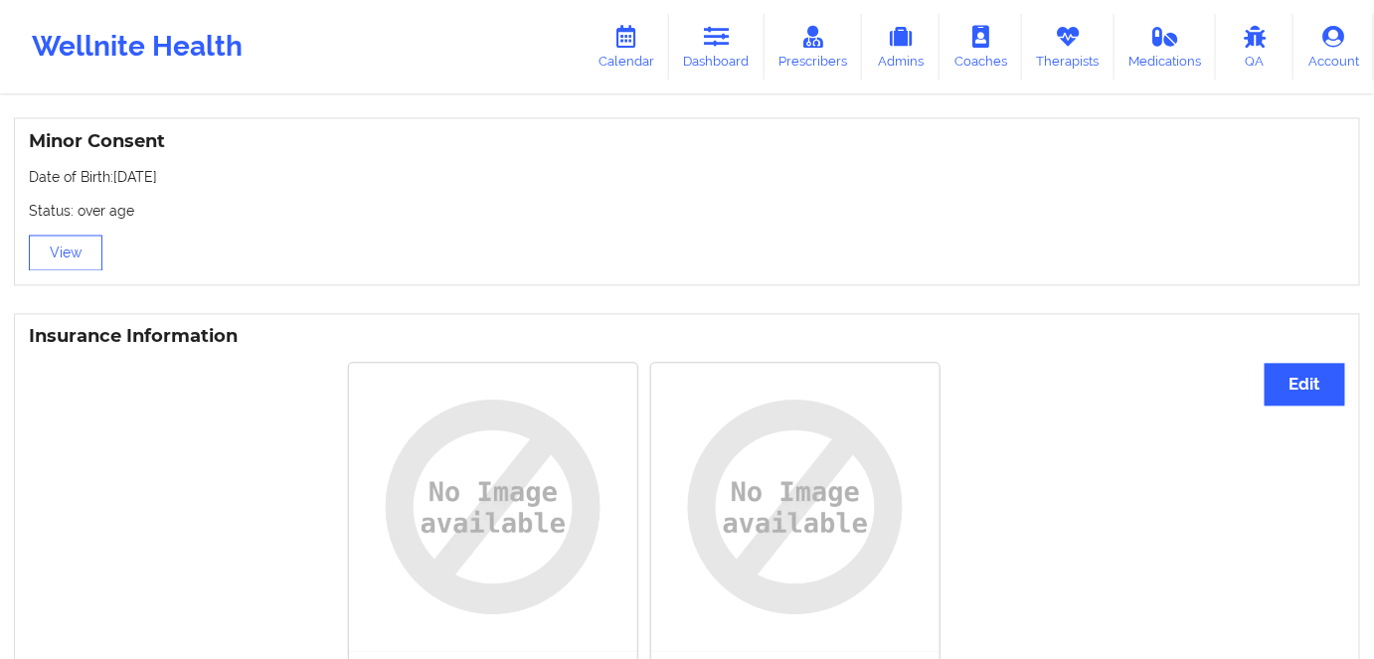
scroll to position [1536, 0]
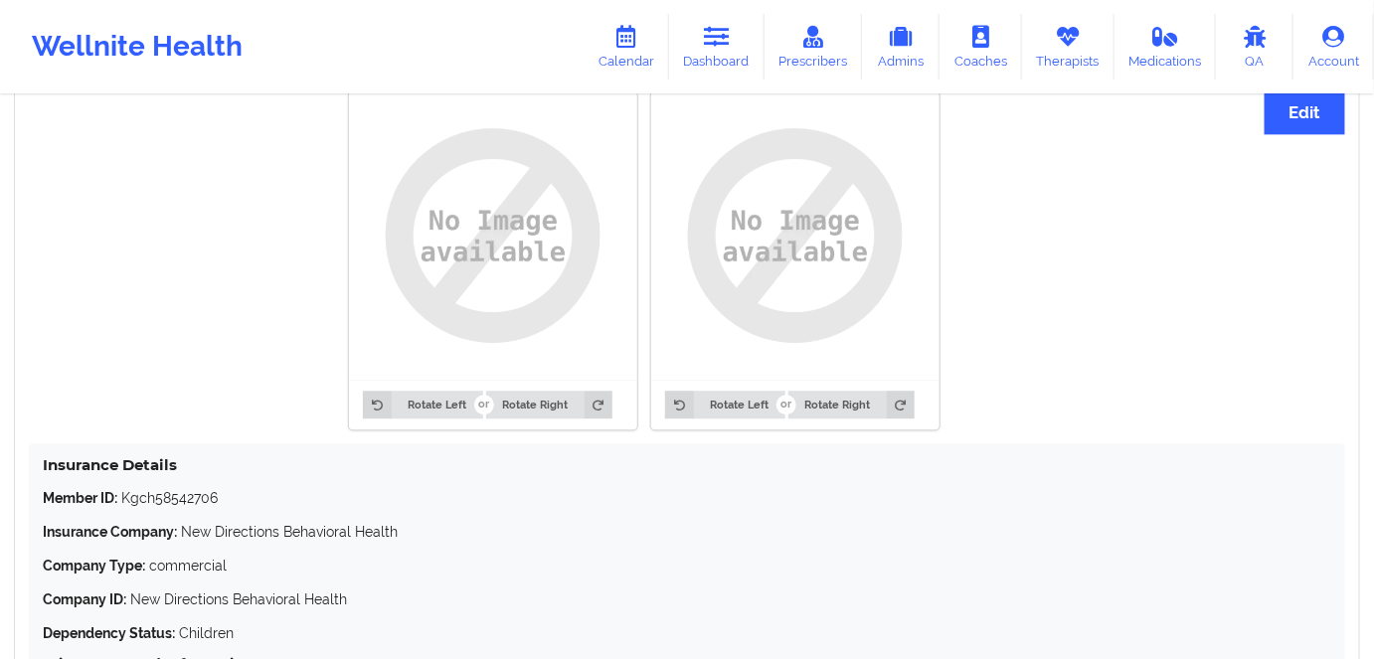
click at [1086, 486] on div "Insurance Details Member ID: Kgch58542706 Insurance Company: New Directions Beh…" at bounding box center [687, 633] width 1317 height 379
click at [1331, 112] on button "Edit" at bounding box center [1305, 112] width 81 height 43
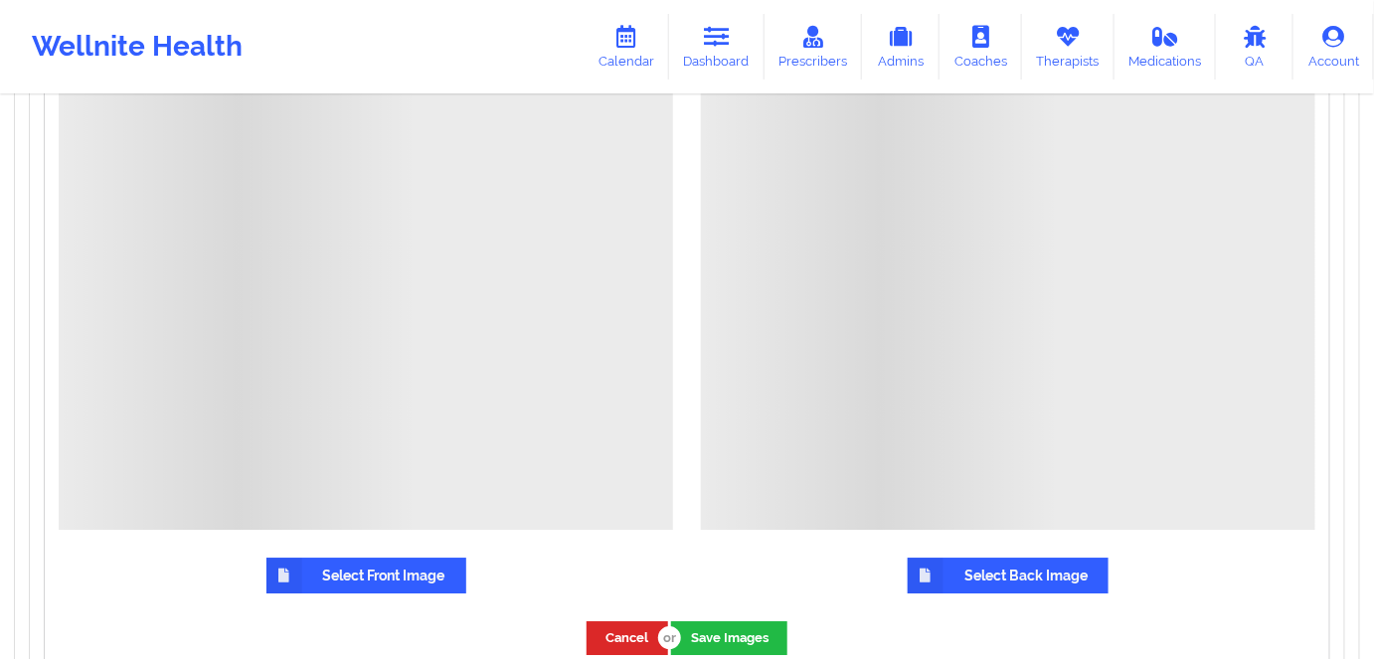
scroll to position [1954, 0]
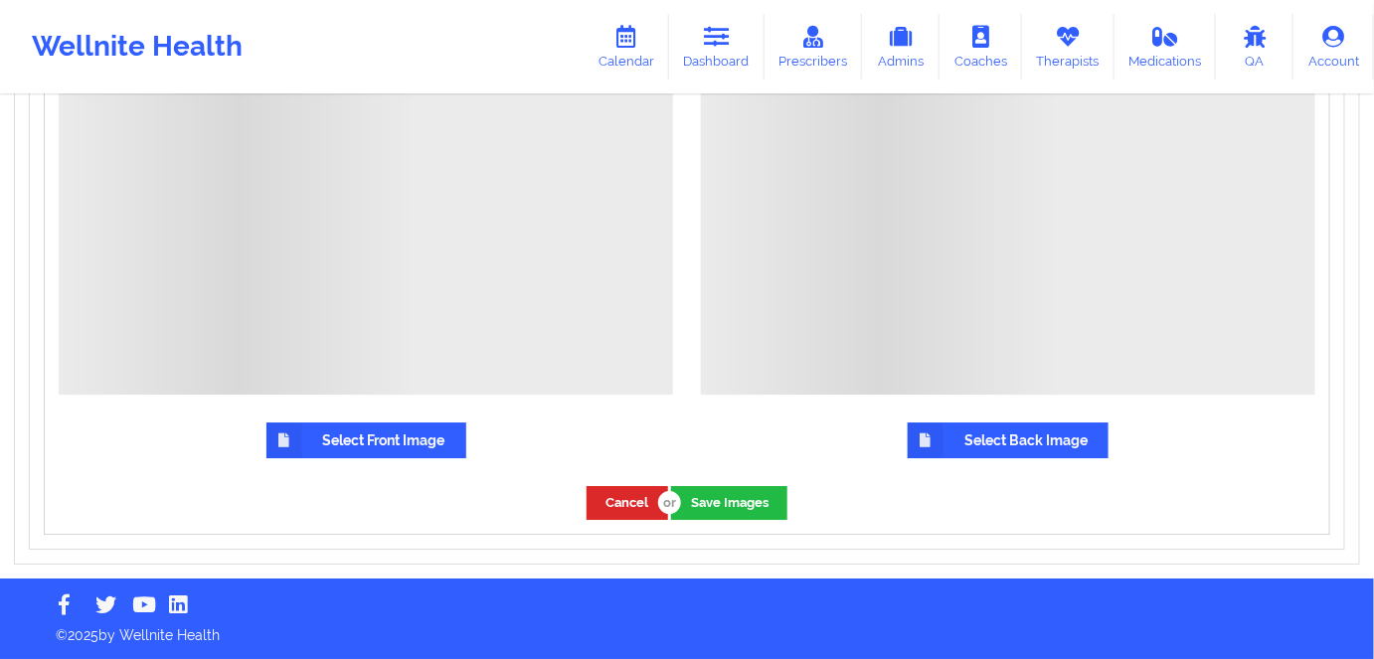
click at [348, 444] on label "Select Front Image" at bounding box center [367, 441] width 200 height 36
click at [0, 0] on input "Select Front Image" at bounding box center [0, 0] width 0 height 0
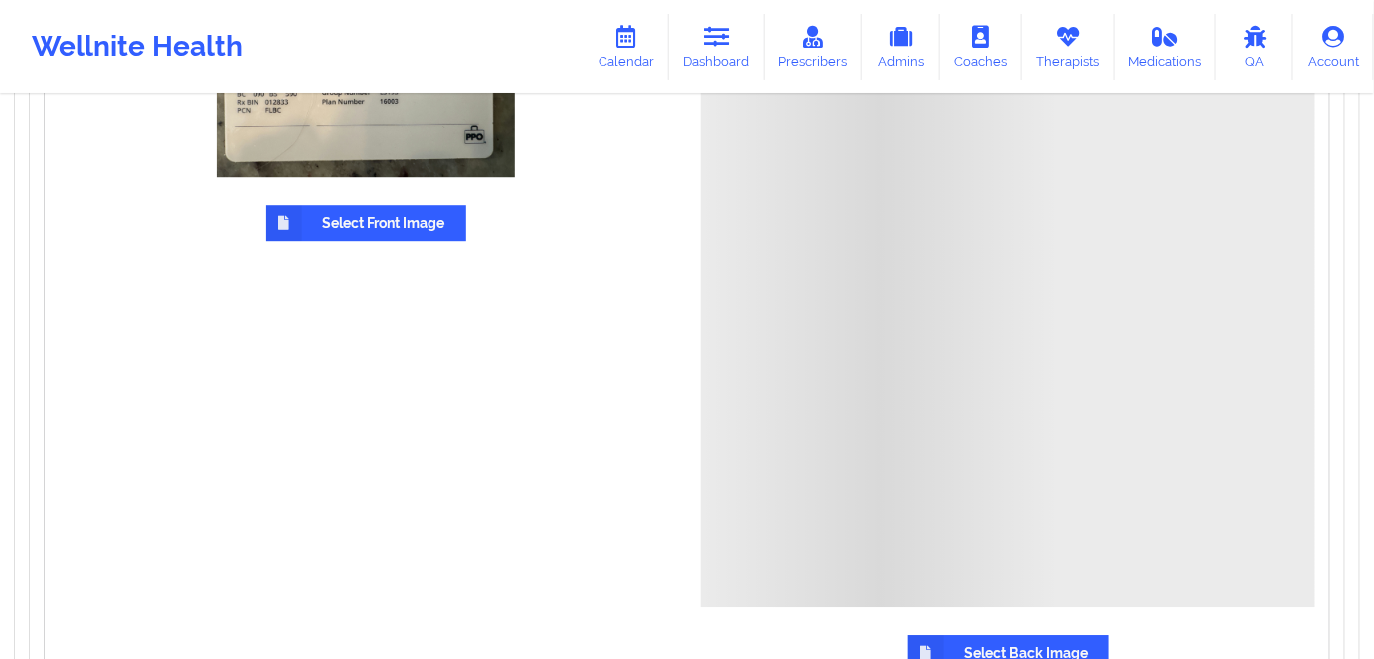
scroll to position [1924, 0]
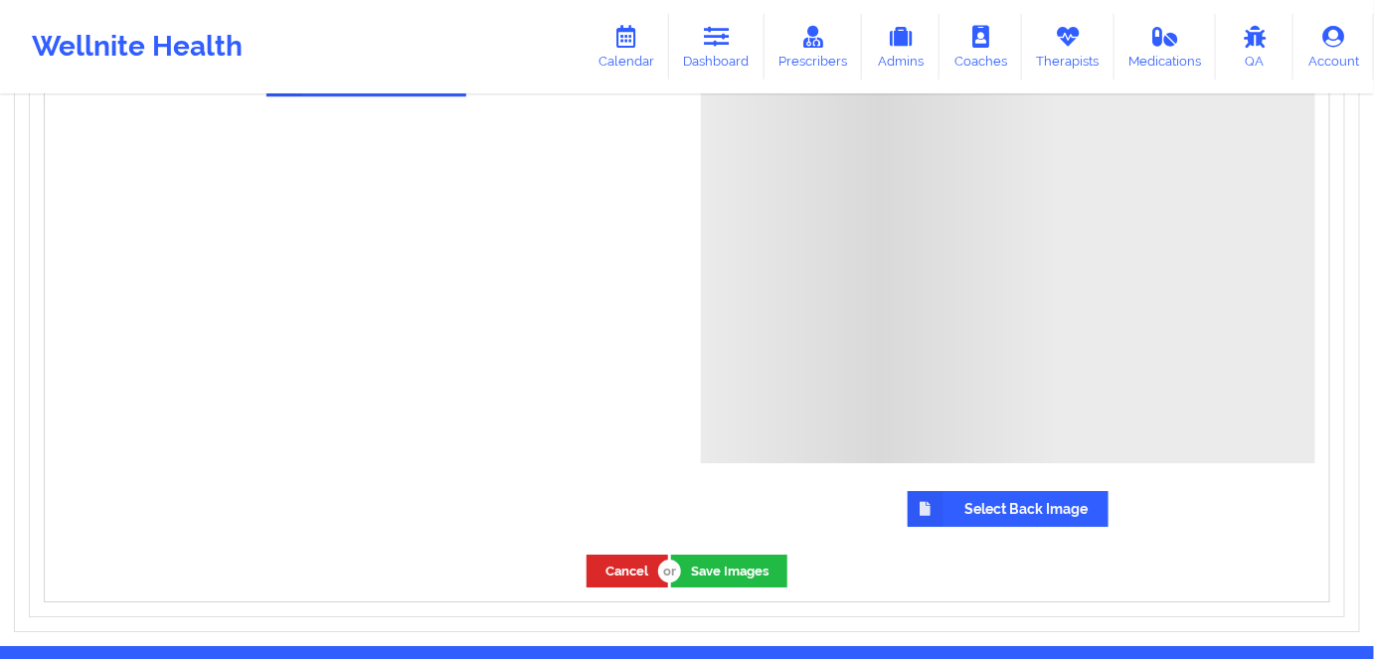
click at [1009, 507] on label "Select Back Image" at bounding box center [1008, 509] width 201 height 36
click at [0, 0] on input "Select Back Image" at bounding box center [0, 0] width 0 height 0
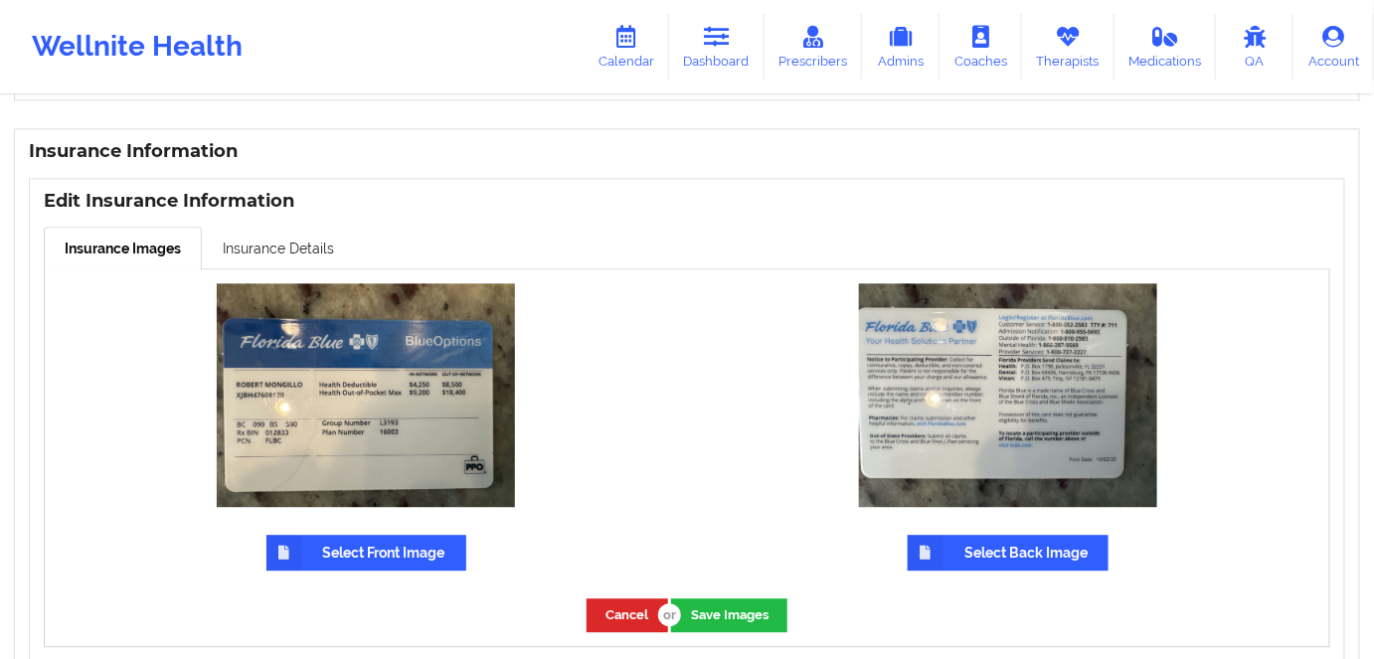
scroll to position [1562, 0]
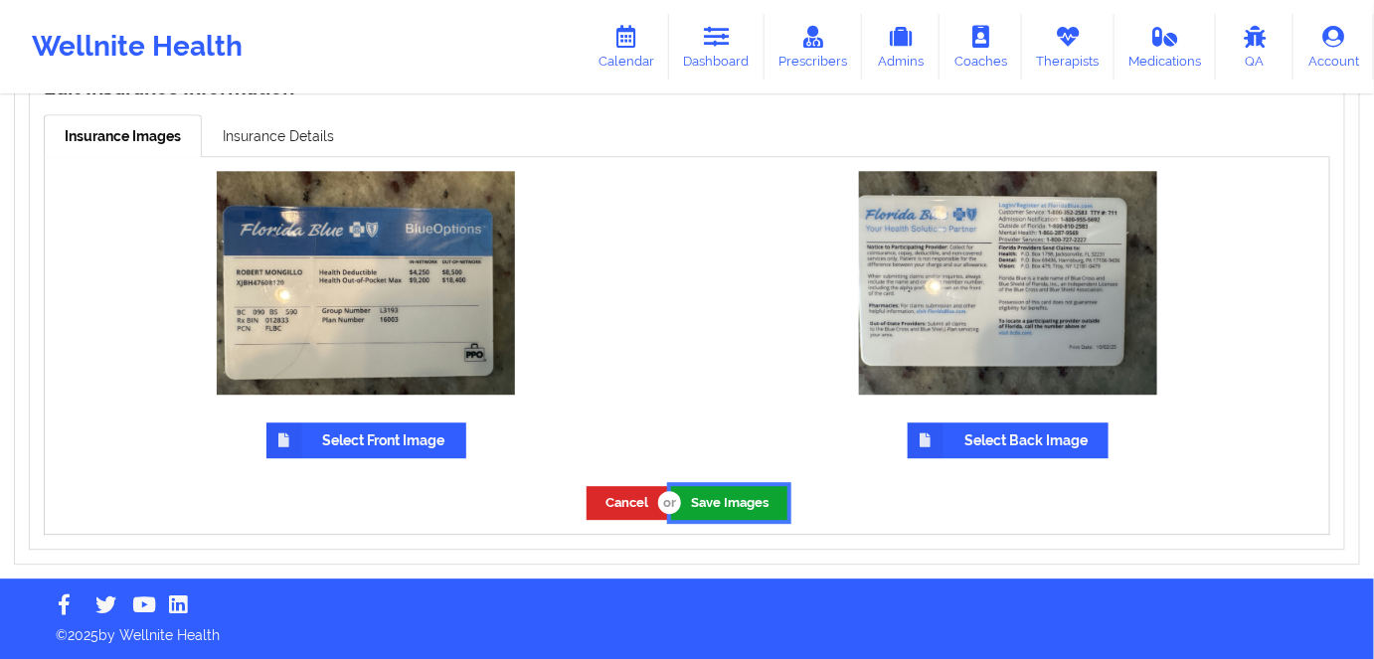
click at [740, 504] on button "Save Images" at bounding box center [729, 502] width 116 height 33
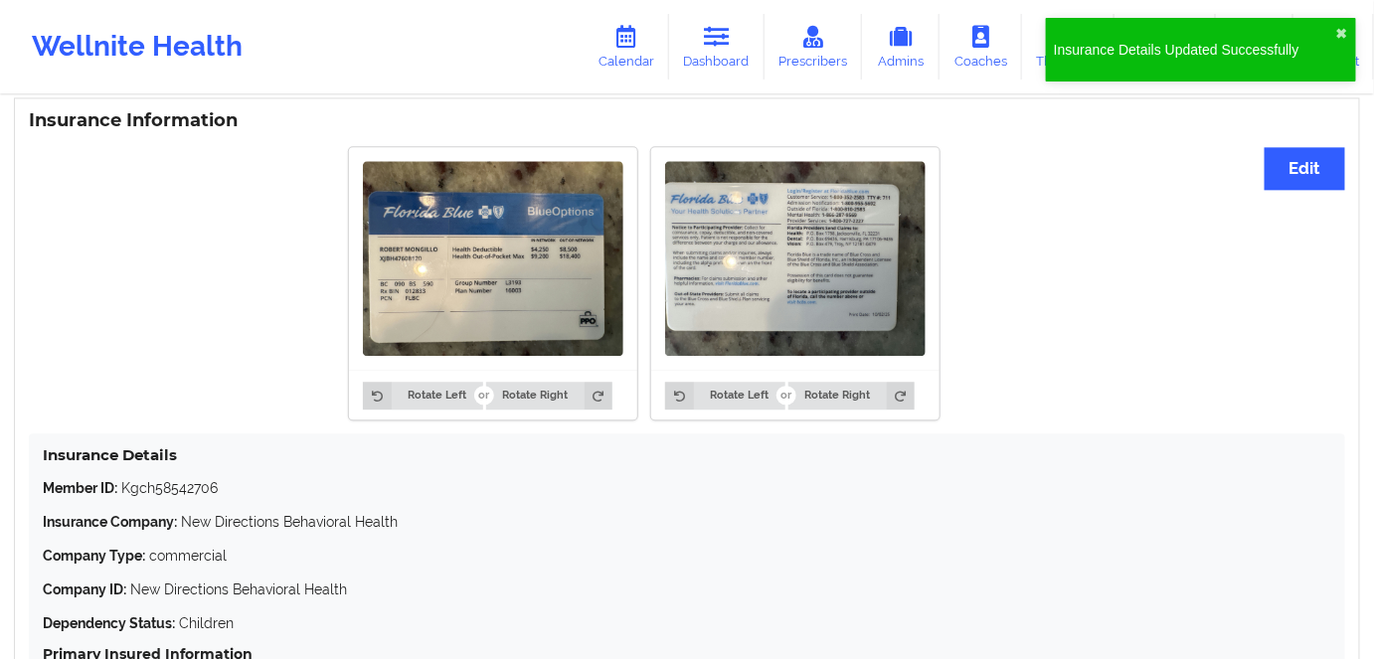
scroll to position [1480, 0]
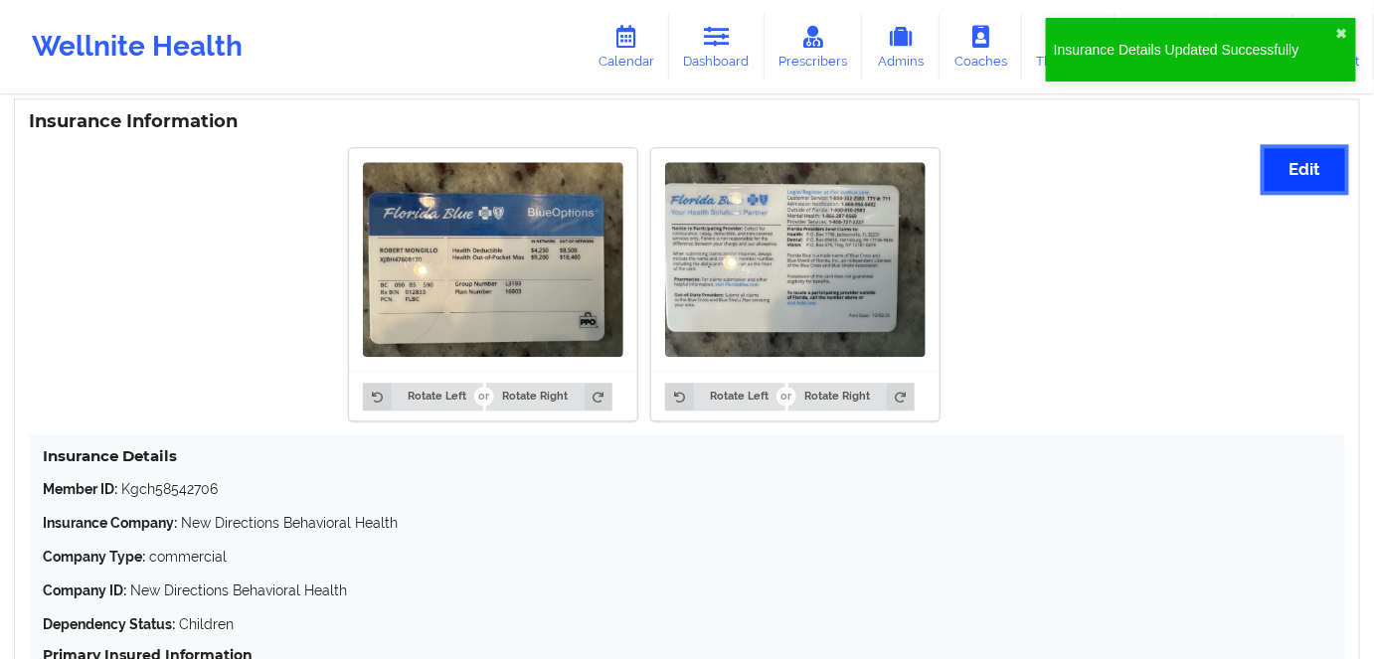
click at [1289, 164] on button "Edit" at bounding box center [1305, 169] width 81 height 43
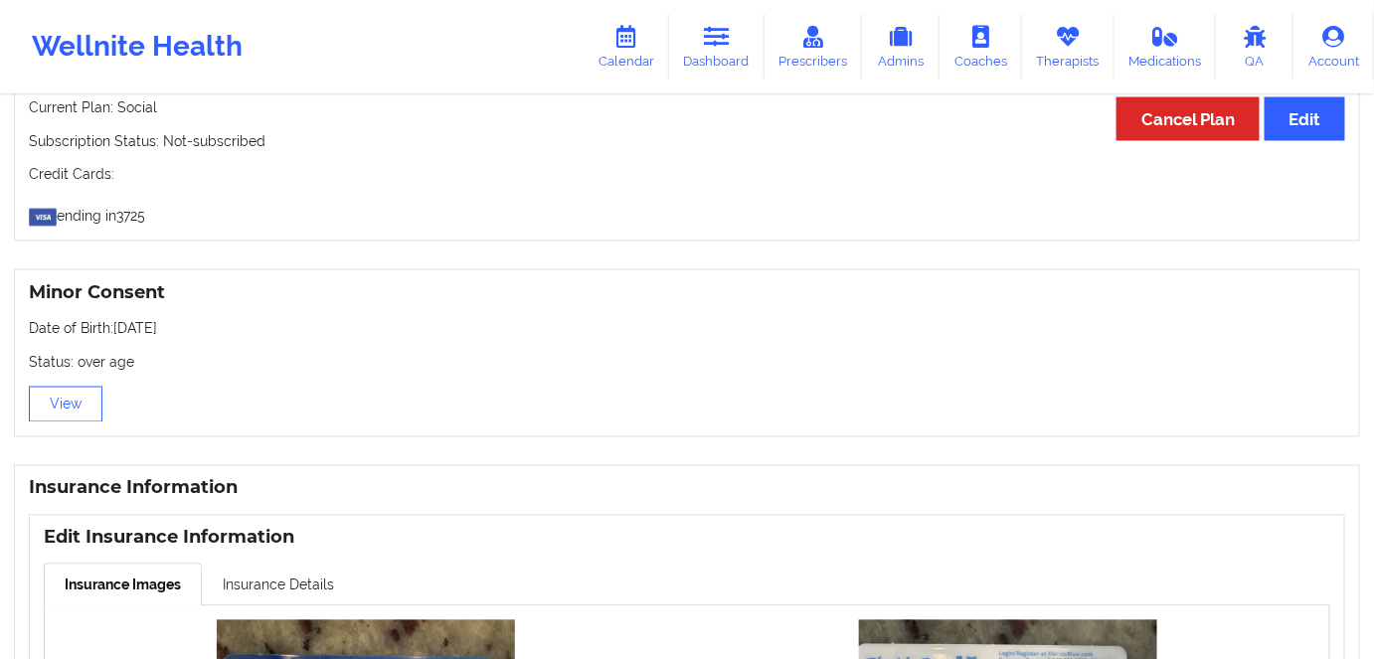
scroll to position [1111, 0]
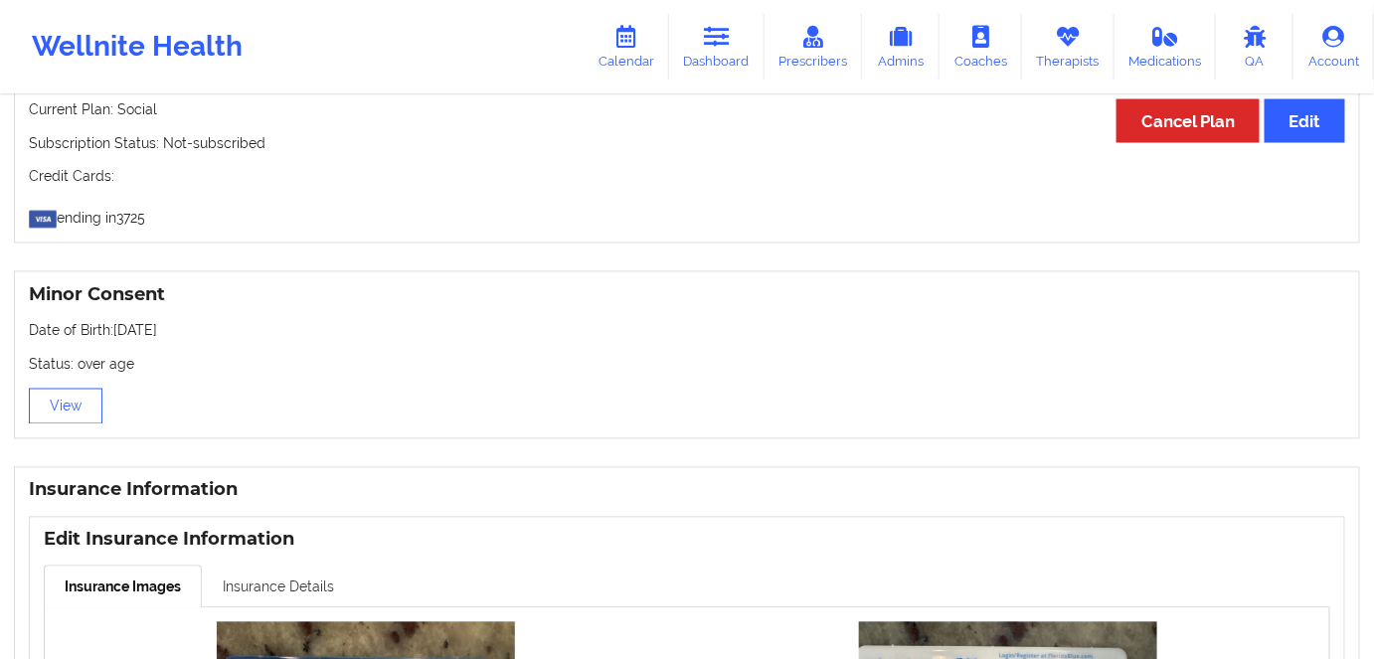
click at [278, 587] on link "Insurance Details" at bounding box center [278, 587] width 153 height 42
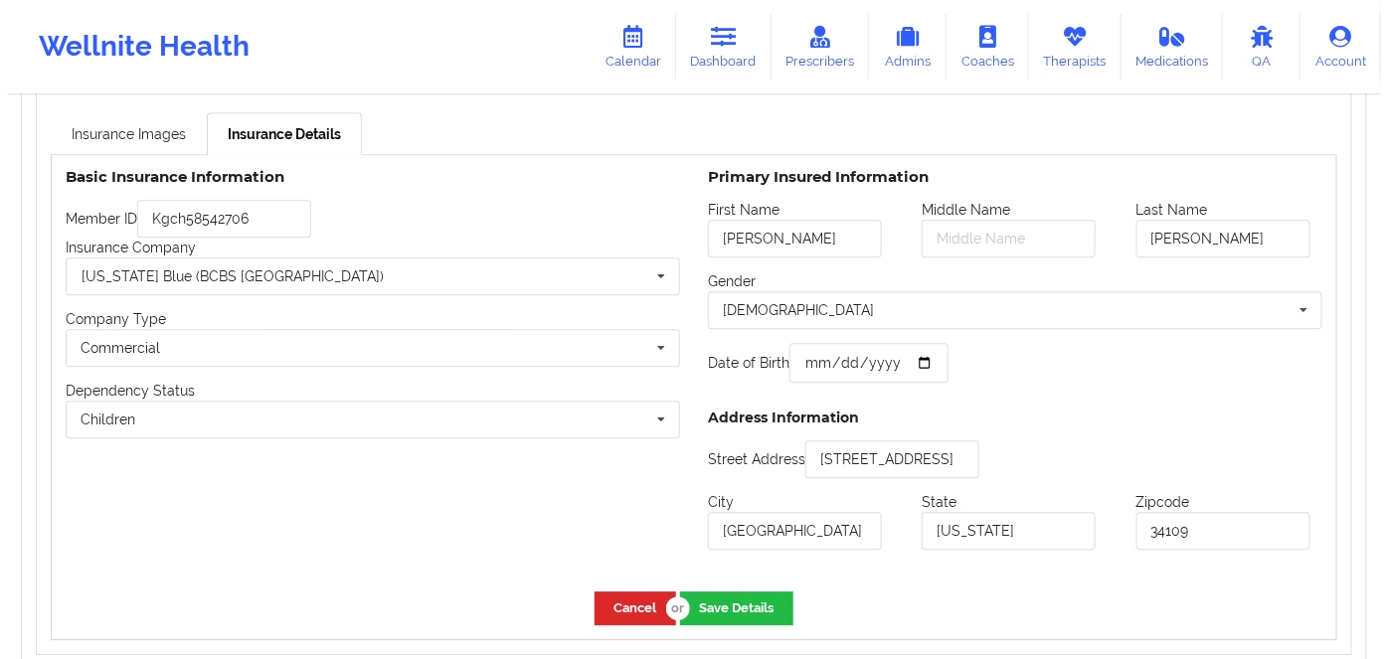
scroll to position [1562, 0]
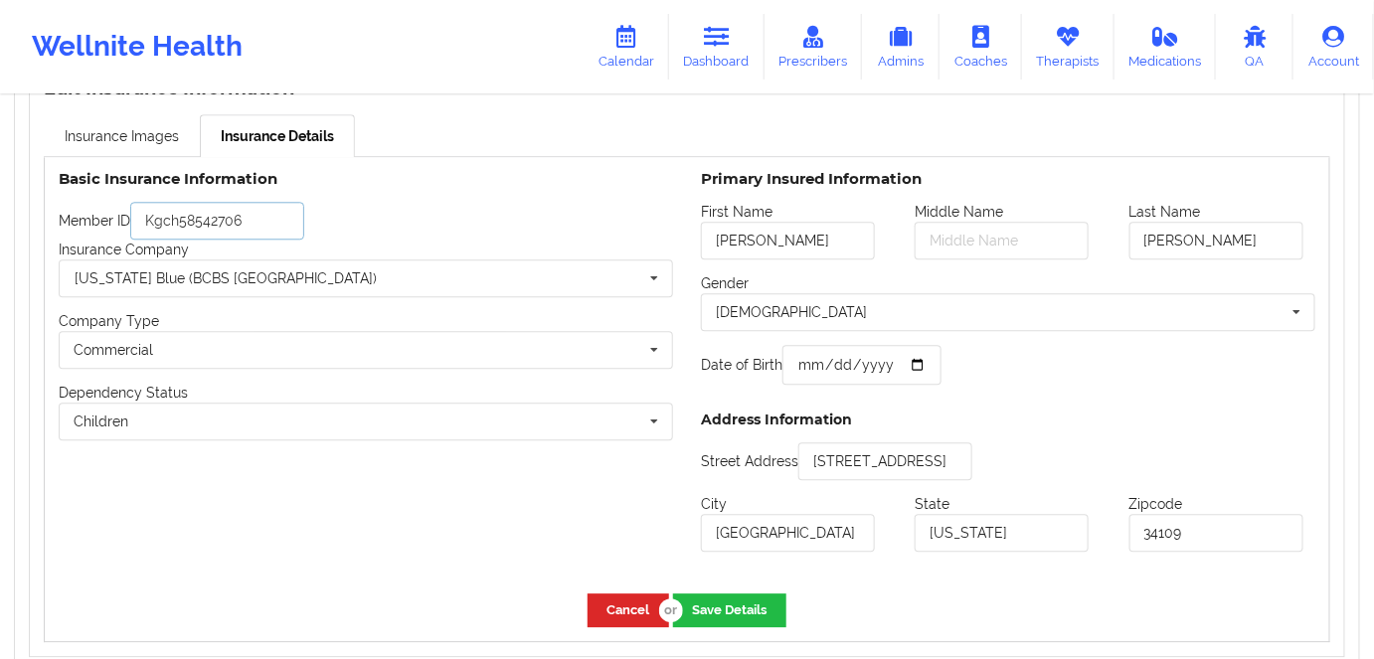
drag, startPoint x: 250, startPoint y: 221, endPoint x: 120, endPoint y: 221, distance: 129.3
click at [120, 221] on div "Member ID Kgch58542706" at bounding box center [366, 221] width 615 height 38
paste input "XJBH47608120"
type input "XJBH47608120"
click at [740, 608] on button "Save Details" at bounding box center [729, 610] width 113 height 33
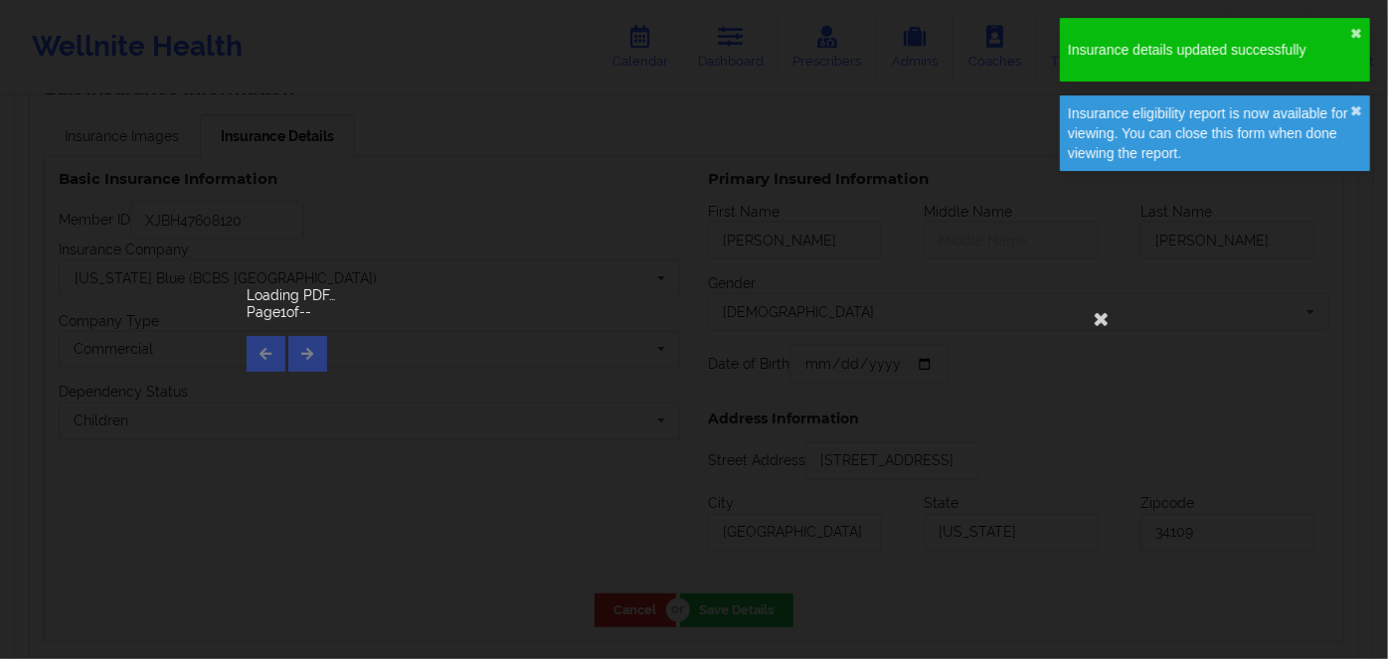
type input "[DATE]"
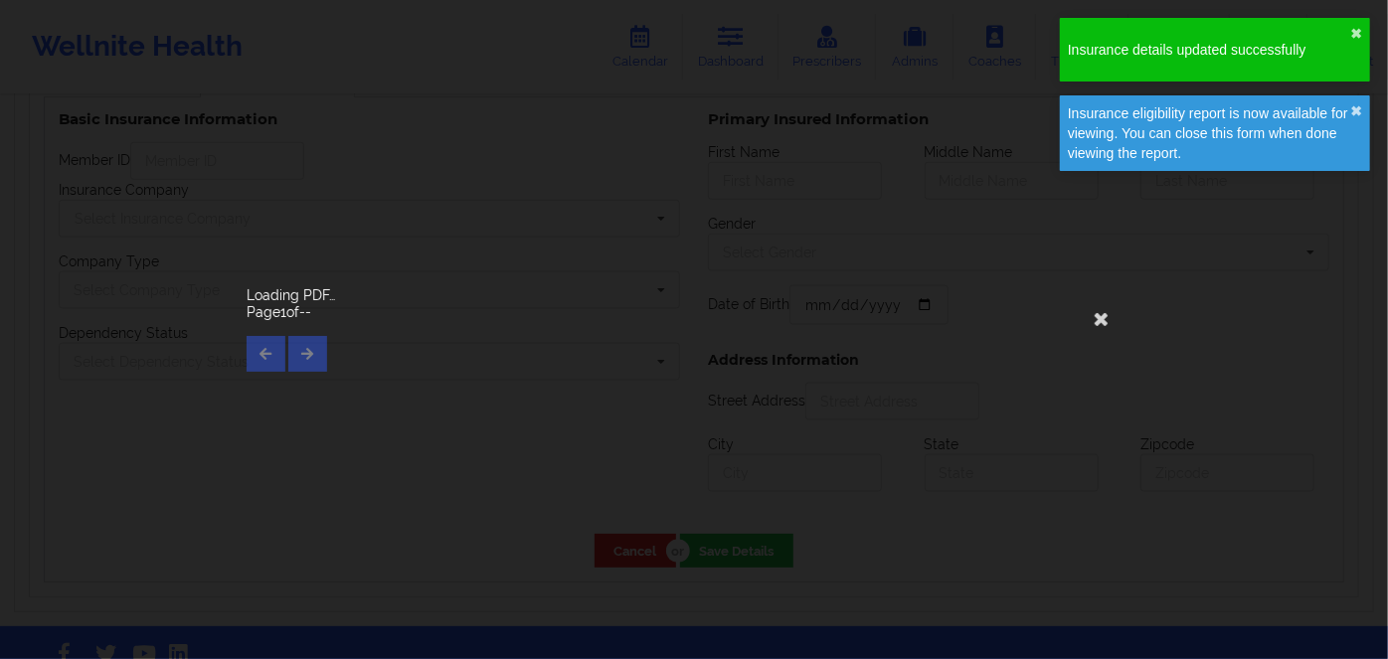
type input "[PERSON_NAME]"
type input "[DATE]"
type input "[STREET_ADDRESS]"
type input "[GEOGRAPHIC_DATA]"
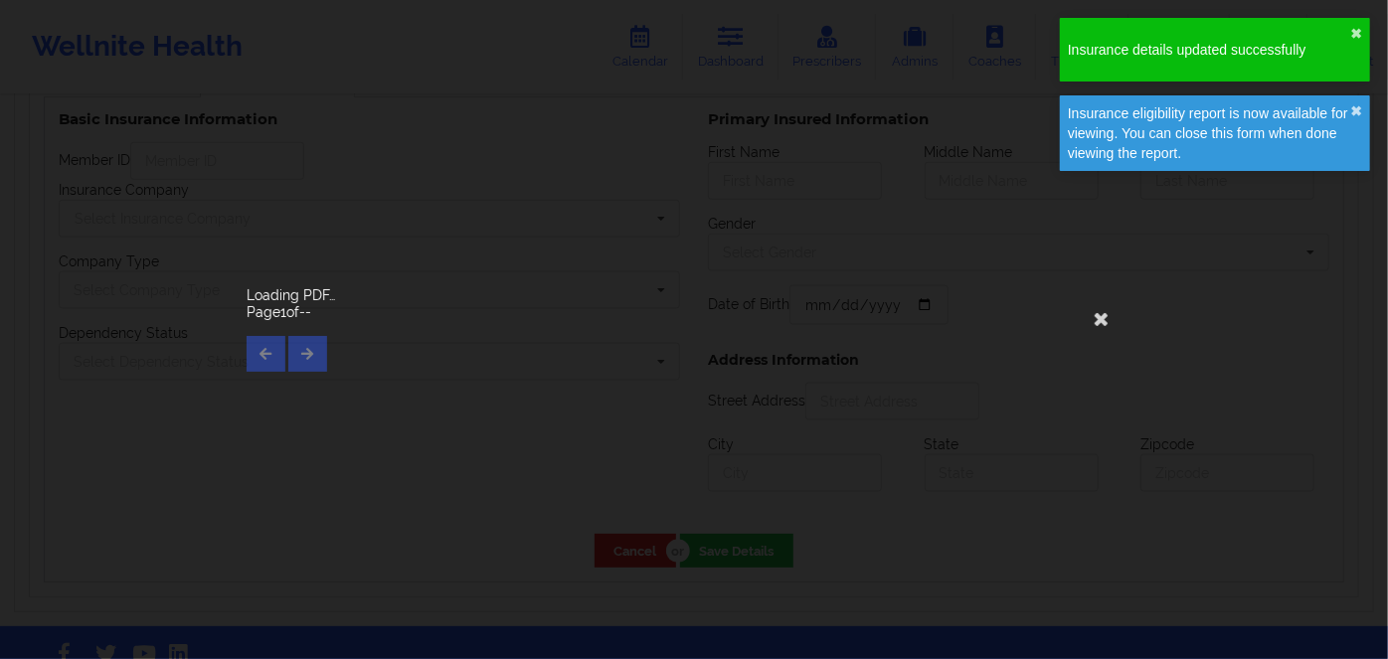
type input "[US_STATE]"
type input "34109"
type input "XJBH47608120"
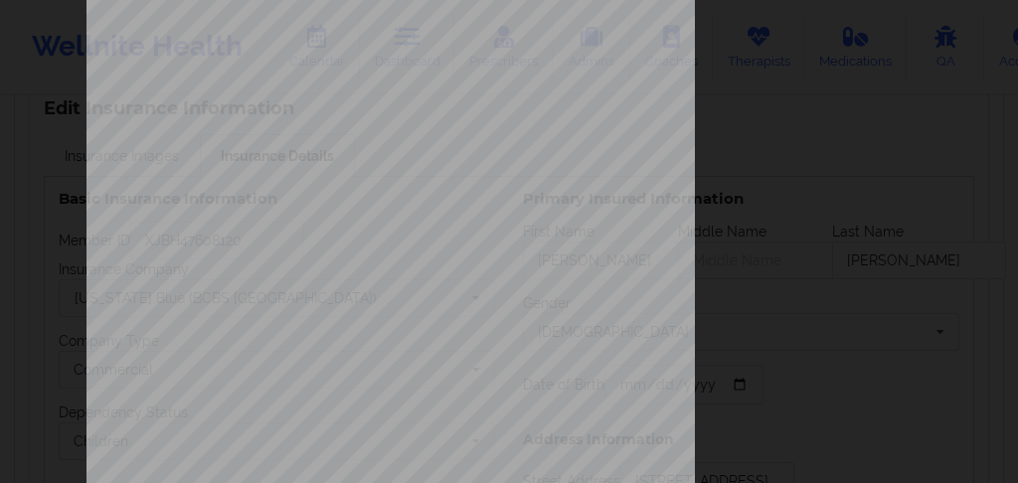
scroll to position [265, 0]
drag, startPoint x: 382, startPoint y: 208, endPoint x: 433, endPoint y: 213, distance: 51.0
click at [433, 213] on span "Effective Date : [DATE]" at bounding box center [397, 212] width 260 height 8
copy span
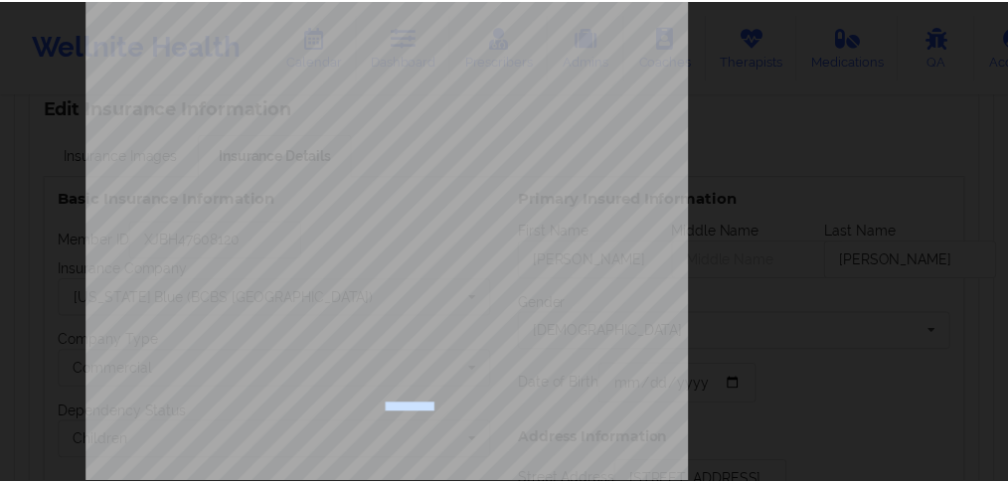
scroll to position [0, 0]
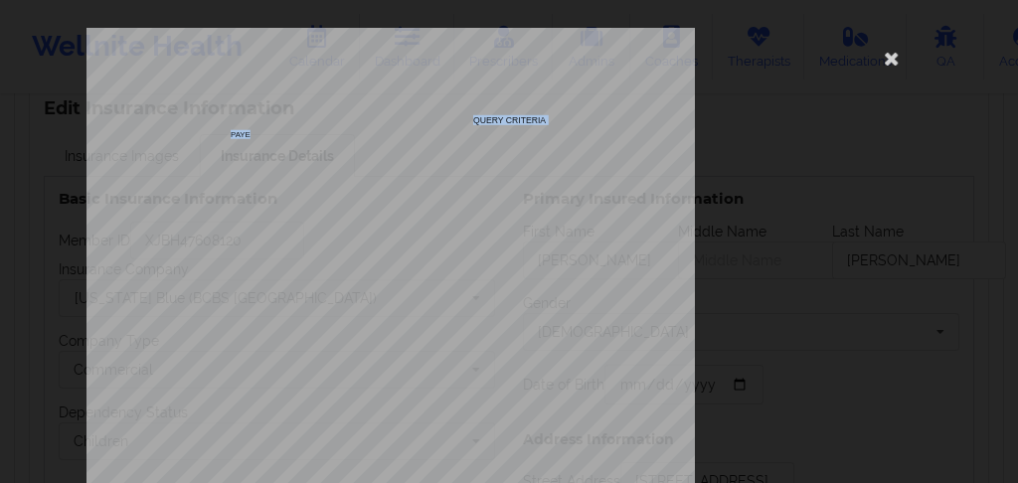
click at [151, 130] on div "QUERY CRITERIA PAYER DOS : [DATE] Blue Cross Blue Shield [US_STATE] Client Paye…" at bounding box center [509, 422] width 845 height 788
click at [889, 56] on icon at bounding box center [892, 58] width 32 height 32
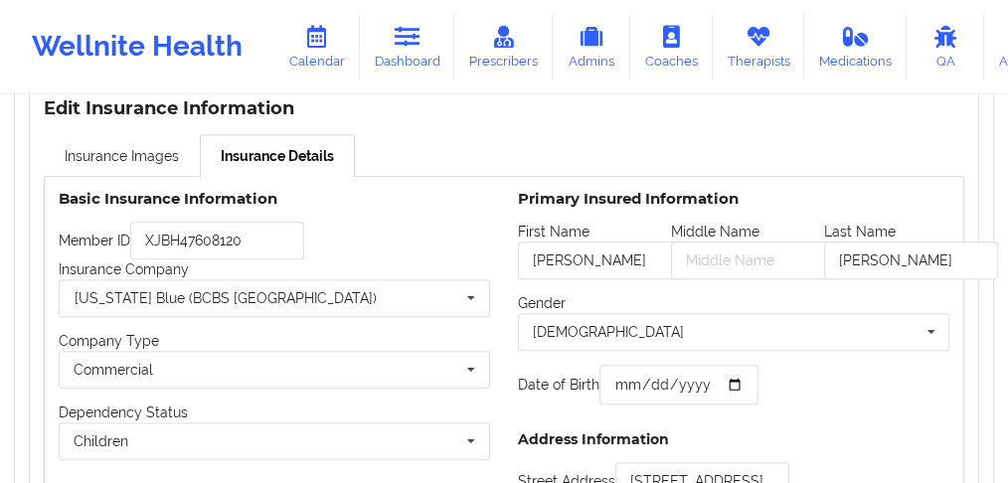
click at [892, 376] on div "Date of Birth [DEMOGRAPHIC_DATA]" at bounding box center [734, 385] width 432 height 40
drag, startPoint x: 228, startPoint y: 271, endPoint x: 43, endPoint y: 266, distance: 185.1
click at [41, 265] on div "Edit Insurance Information Insurance Images Insurance Details Updating insuranc…" at bounding box center [504, 382] width 951 height 592
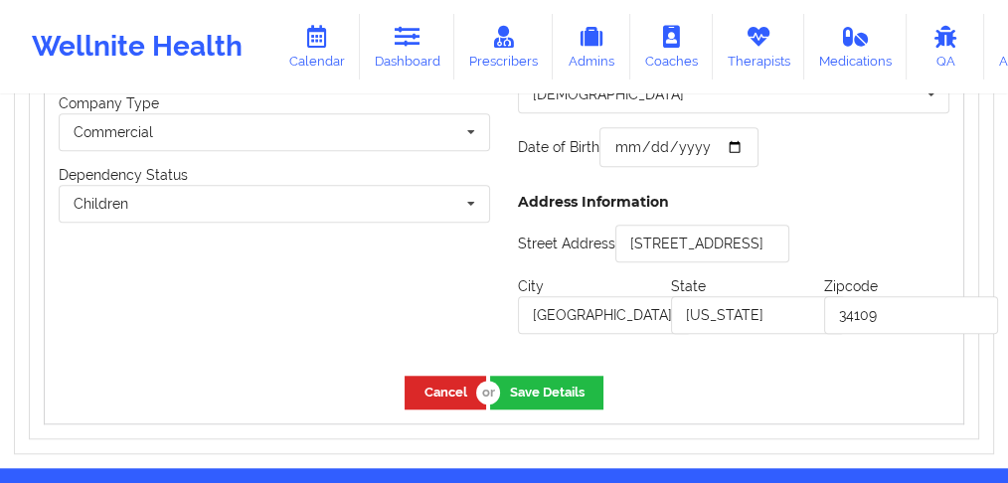
scroll to position [1839, 0]
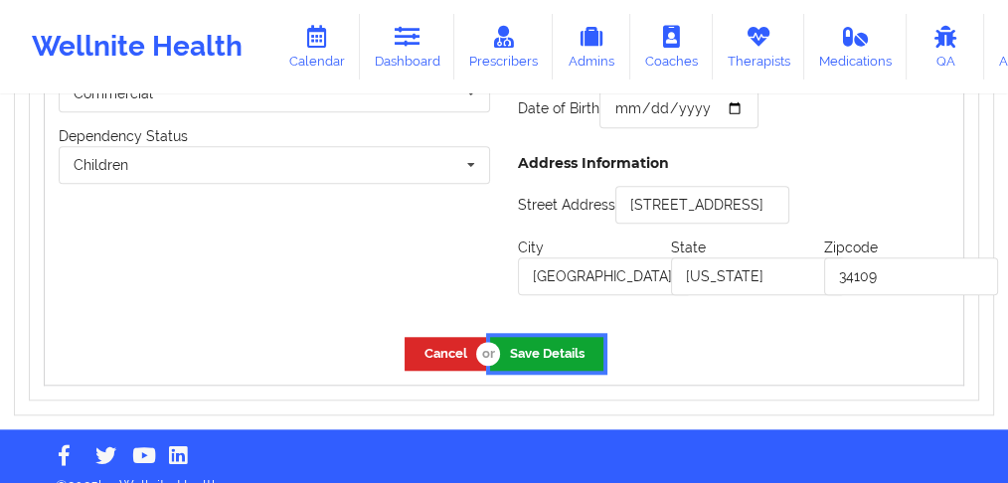
drag, startPoint x: 540, startPoint y: 331, endPoint x: 412, endPoint y: 381, distance: 137.6
click at [540, 337] on button "Save Details" at bounding box center [546, 353] width 113 height 33
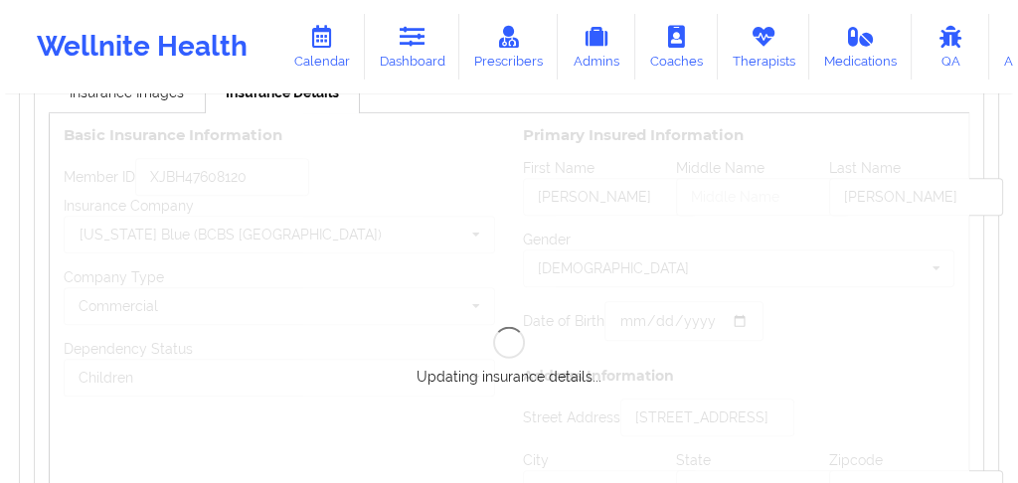
scroll to position [1573, 0]
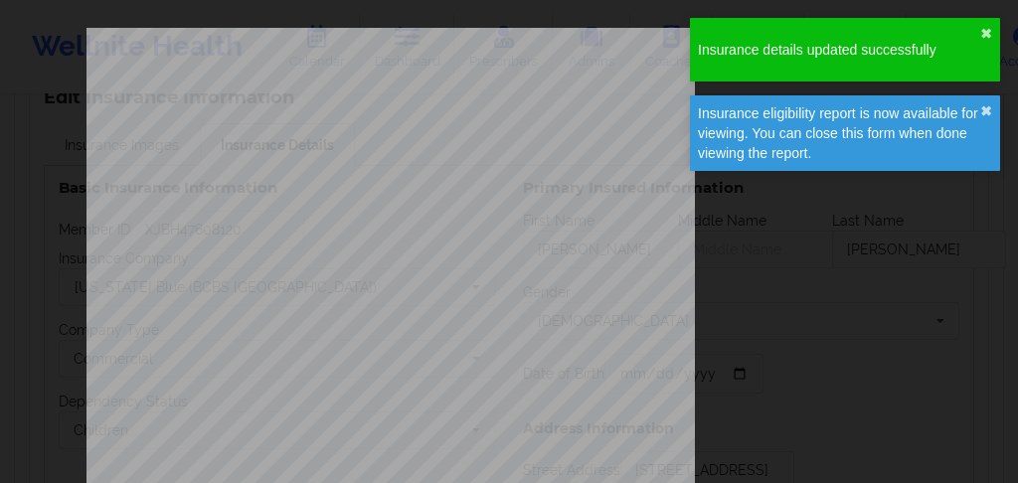
type input "[DATE]"
type input "[PERSON_NAME]"
type input "[DATE]"
type input "[STREET_ADDRESS]"
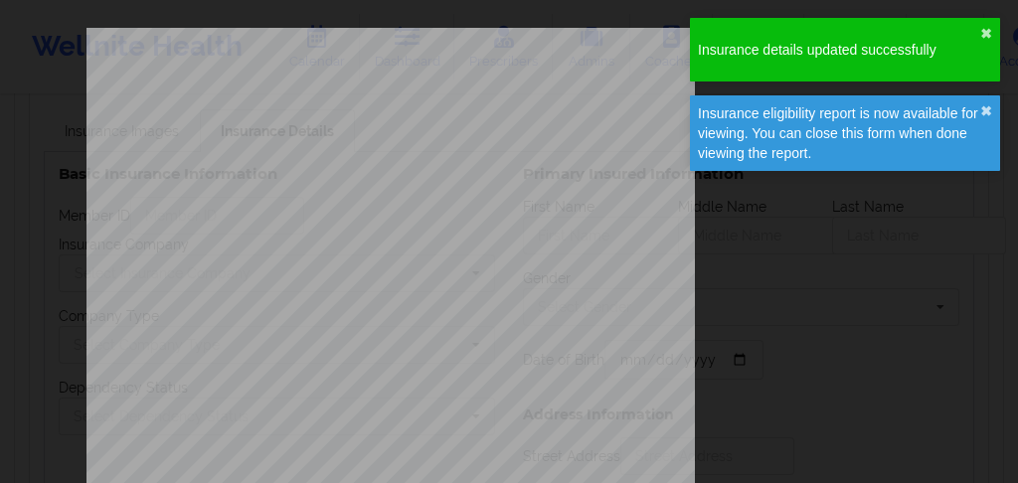
type input "[GEOGRAPHIC_DATA]"
type input "[US_STATE]"
type input "34109"
type input "XJBH47608120"
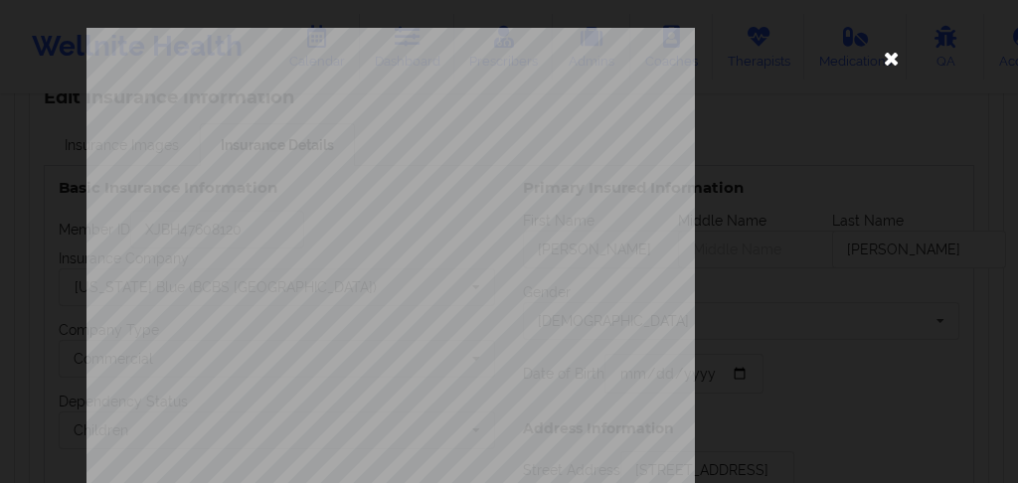
click at [890, 57] on icon at bounding box center [892, 58] width 32 height 32
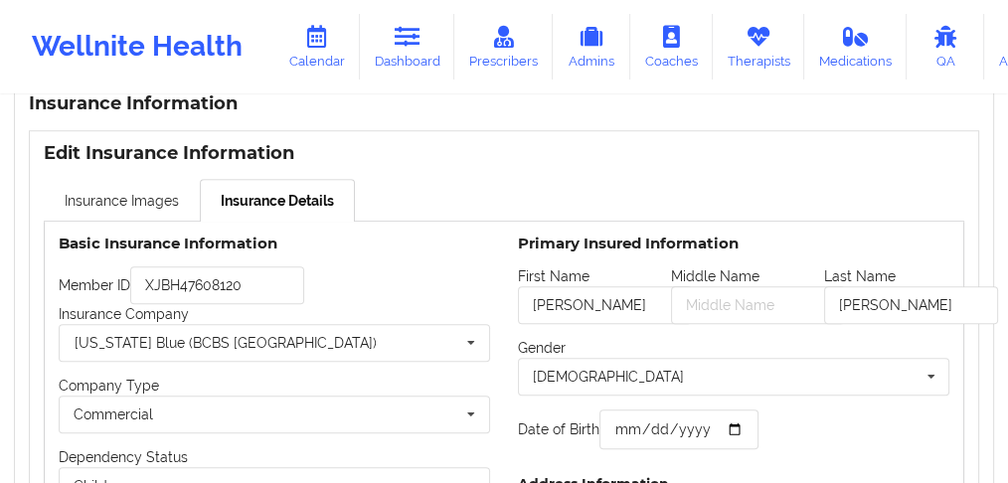
scroll to position [1441, 0]
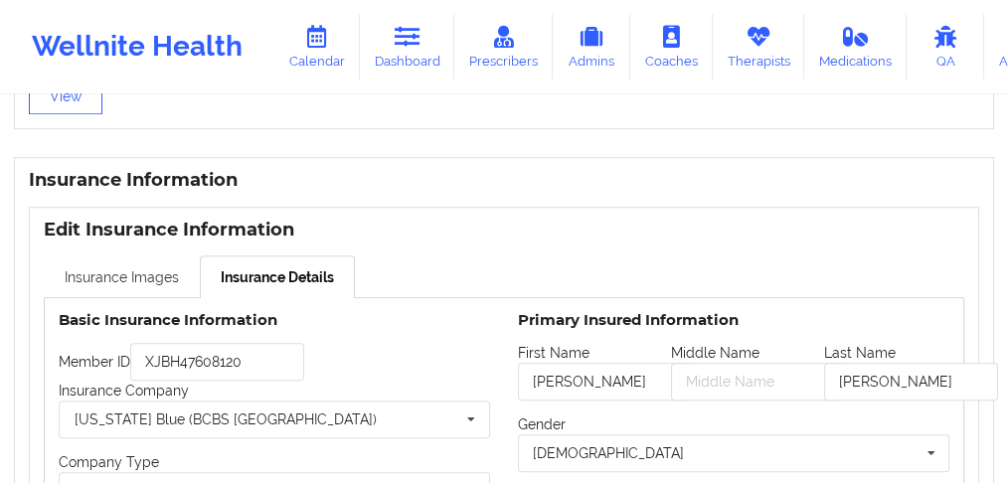
click at [137, 256] on link "Insurance Images" at bounding box center [122, 277] width 156 height 42
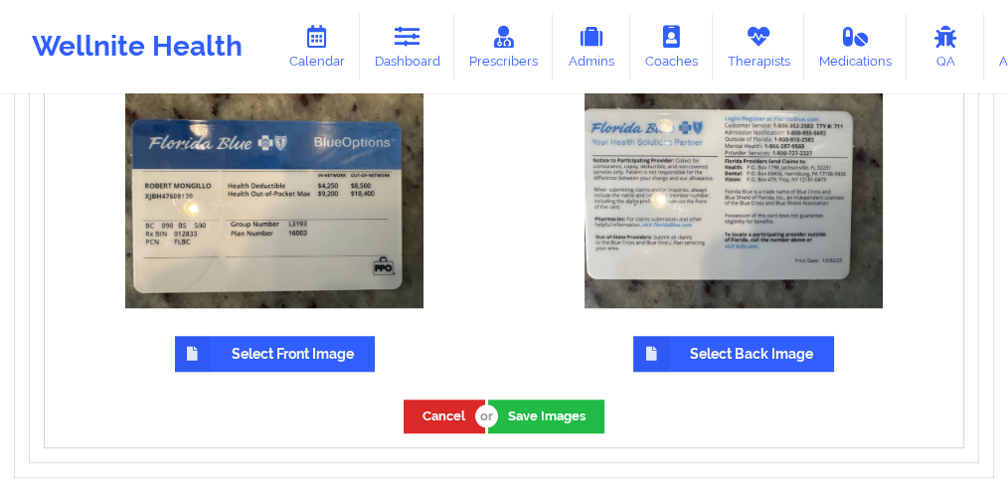
scroll to position [1669, 0]
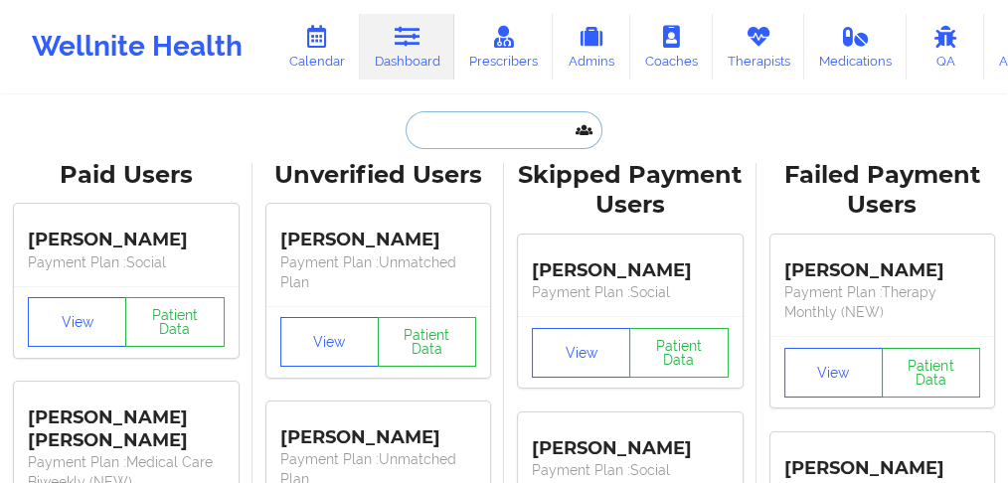
click at [510, 125] on input "text" at bounding box center [504, 130] width 197 height 38
paste input "[PERSON_NAME]"
type input "[PERSON_NAME]"
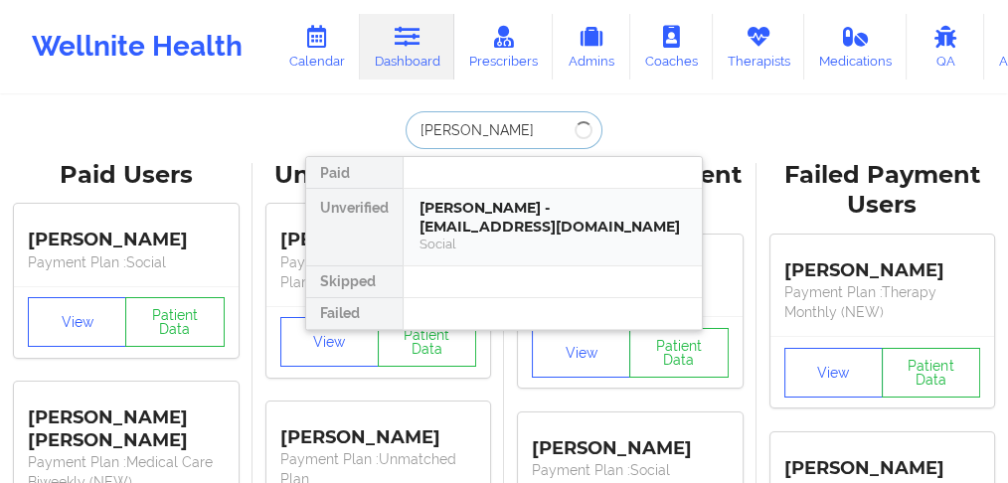
click at [498, 209] on div "[PERSON_NAME] - [EMAIL_ADDRESS][DOMAIN_NAME]" at bounding box center [553, 217] width 267 height 37
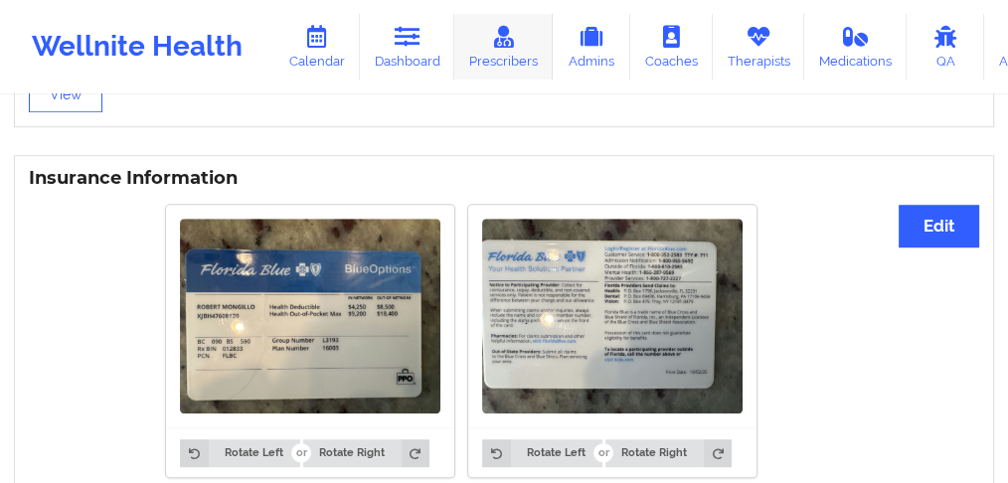
scroll to position [1326, 0]
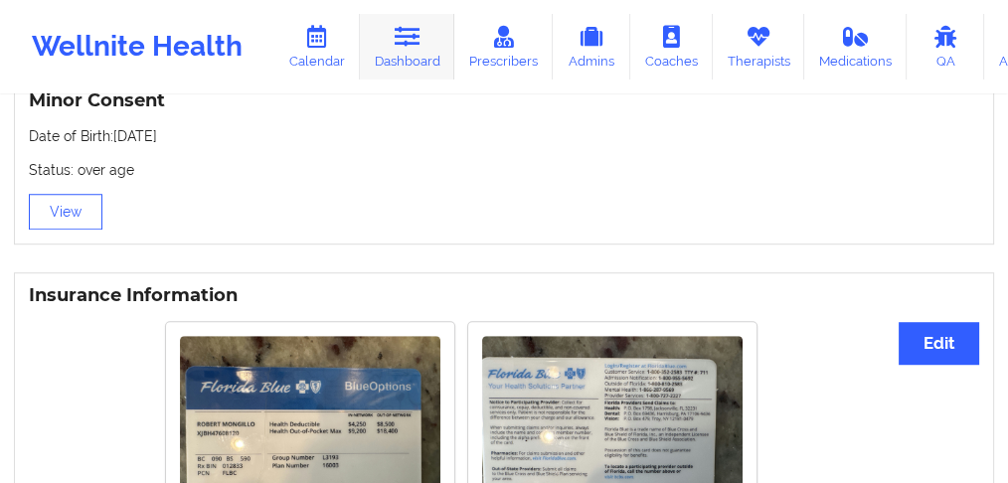
click at [415, 54] on link "Dashboard" at bounding box center [407, 47] width 95 height 66
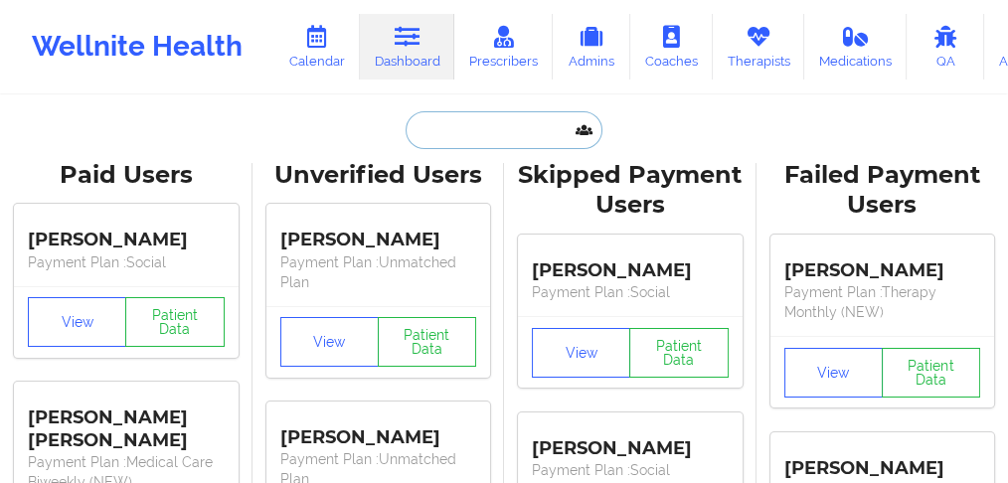
click at [436, 123] on input "text" at bounding box center [504, 130] width 197 height 38
paste input "[PERSON_NAME]"
type input "[PERSON_NAME]"
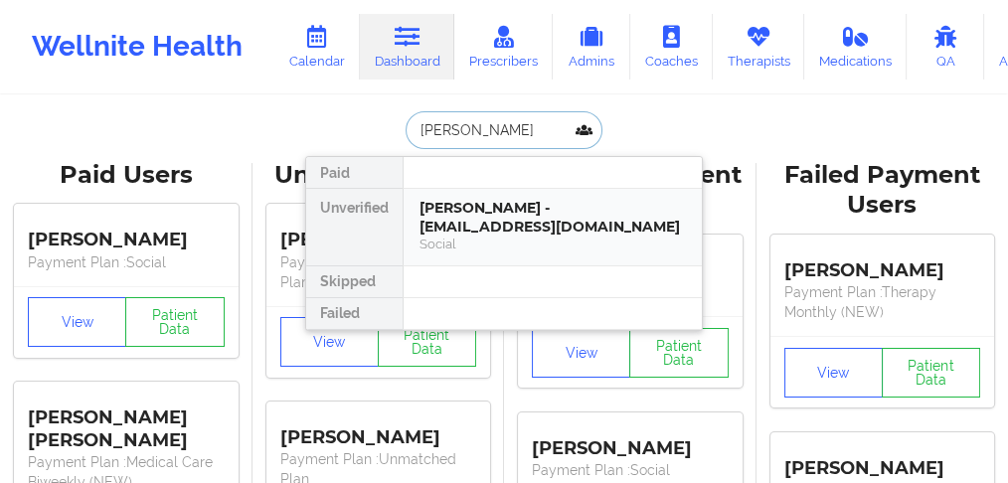
click at [442, 216] on div "[PERSON_NAME] - [EMAIL_ADDRESS][DOMAIN_NAME]" at bounding box center [553, 217] width 267 height 37
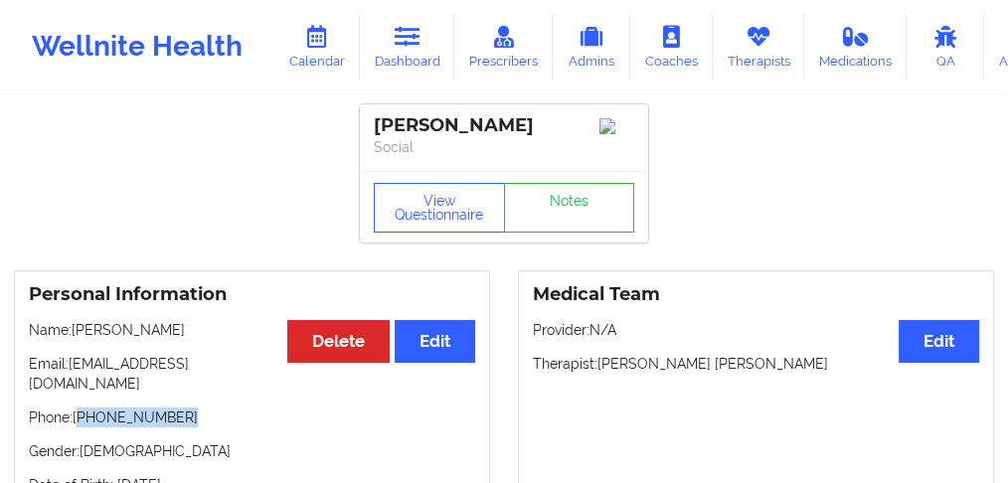
drag, startPoint x: 191, startPoint y: 399, endPoint x: 80, endPoint y: 400, distance: 111.4
click at [80, 408] on p "Phone: [PHONE_NUMBER]" at bounding box center [252, 418] width 446 height 20
copy p "[PHONE_NUMBER]"
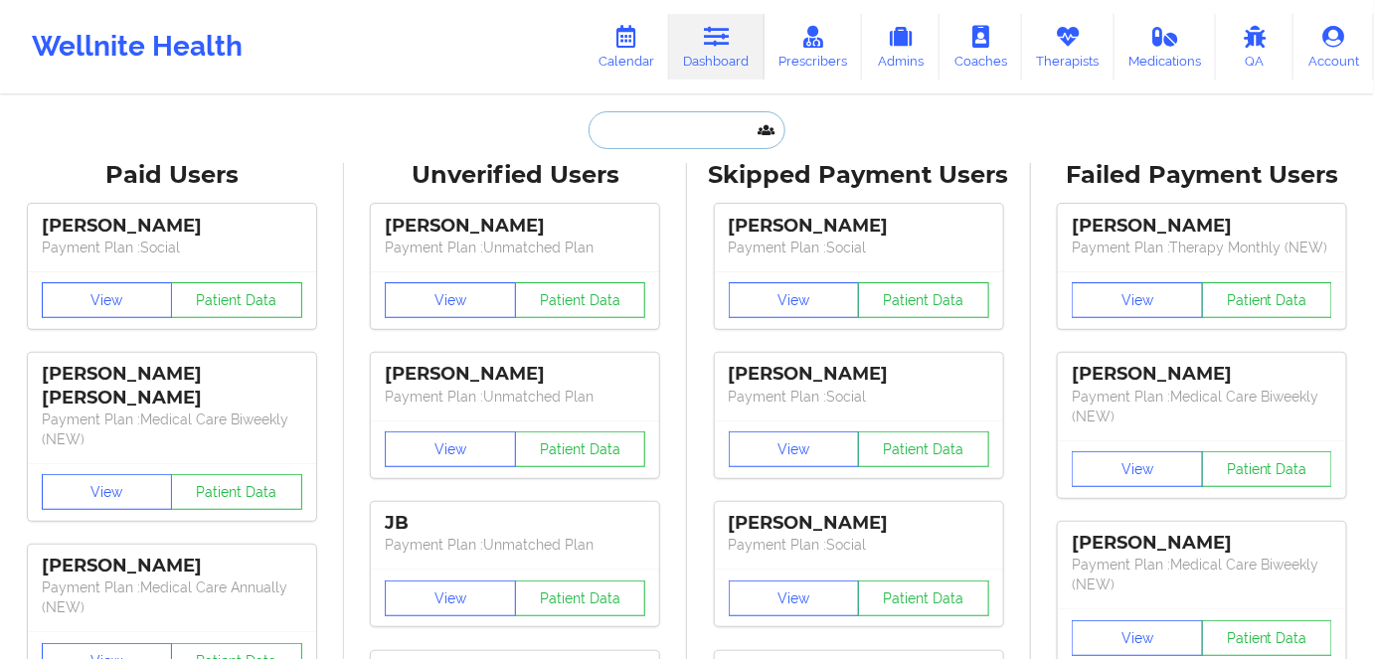
click at [683, 131] on input "text" at bounding box center [687, 130] width 197 height 38
